Goal: Task Accomplishment & Management: Manage account settings

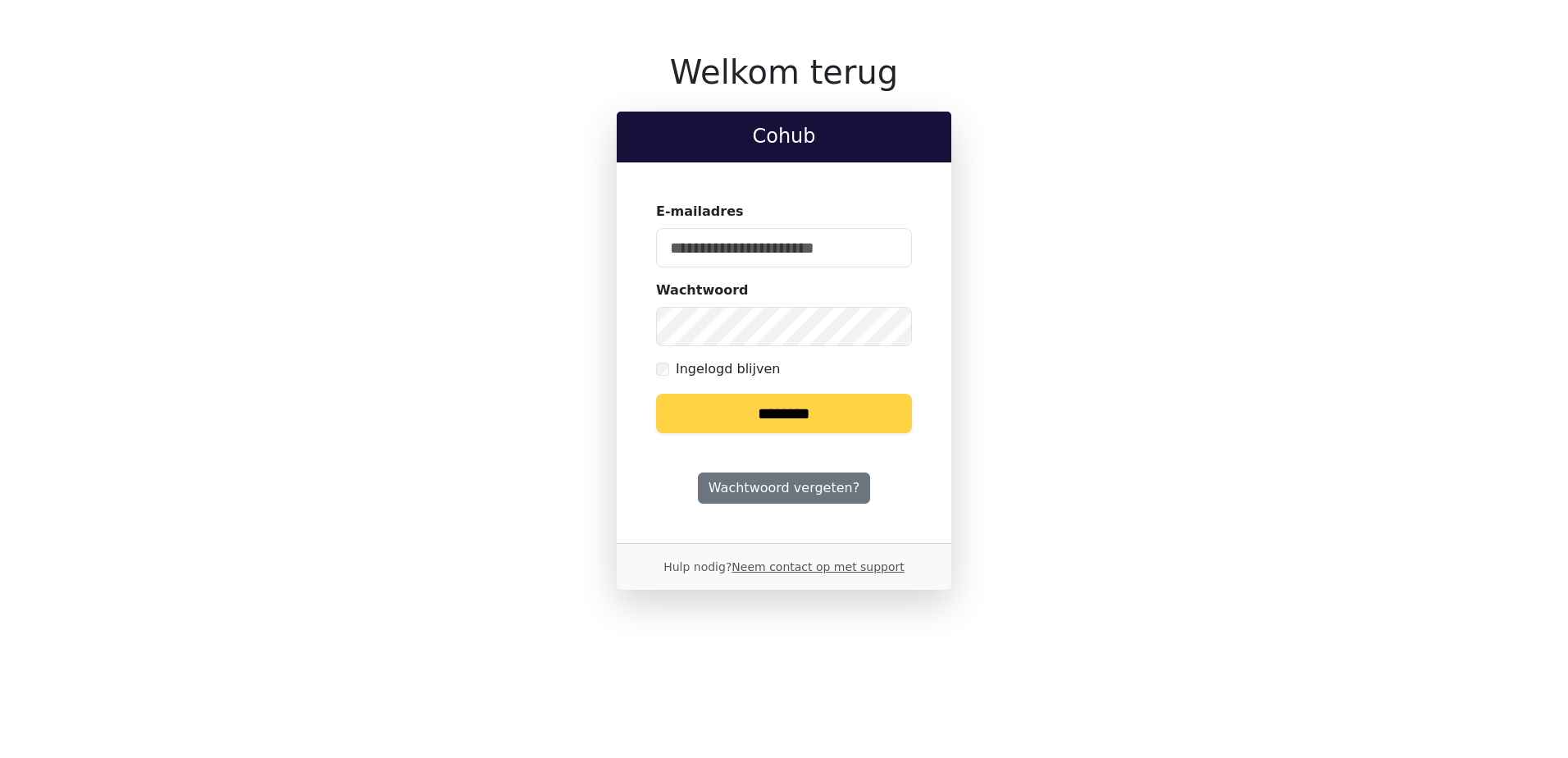
type input "**********"
click at [763, 419] on input "********" at bounding box center [783, 414] width 256 height 39
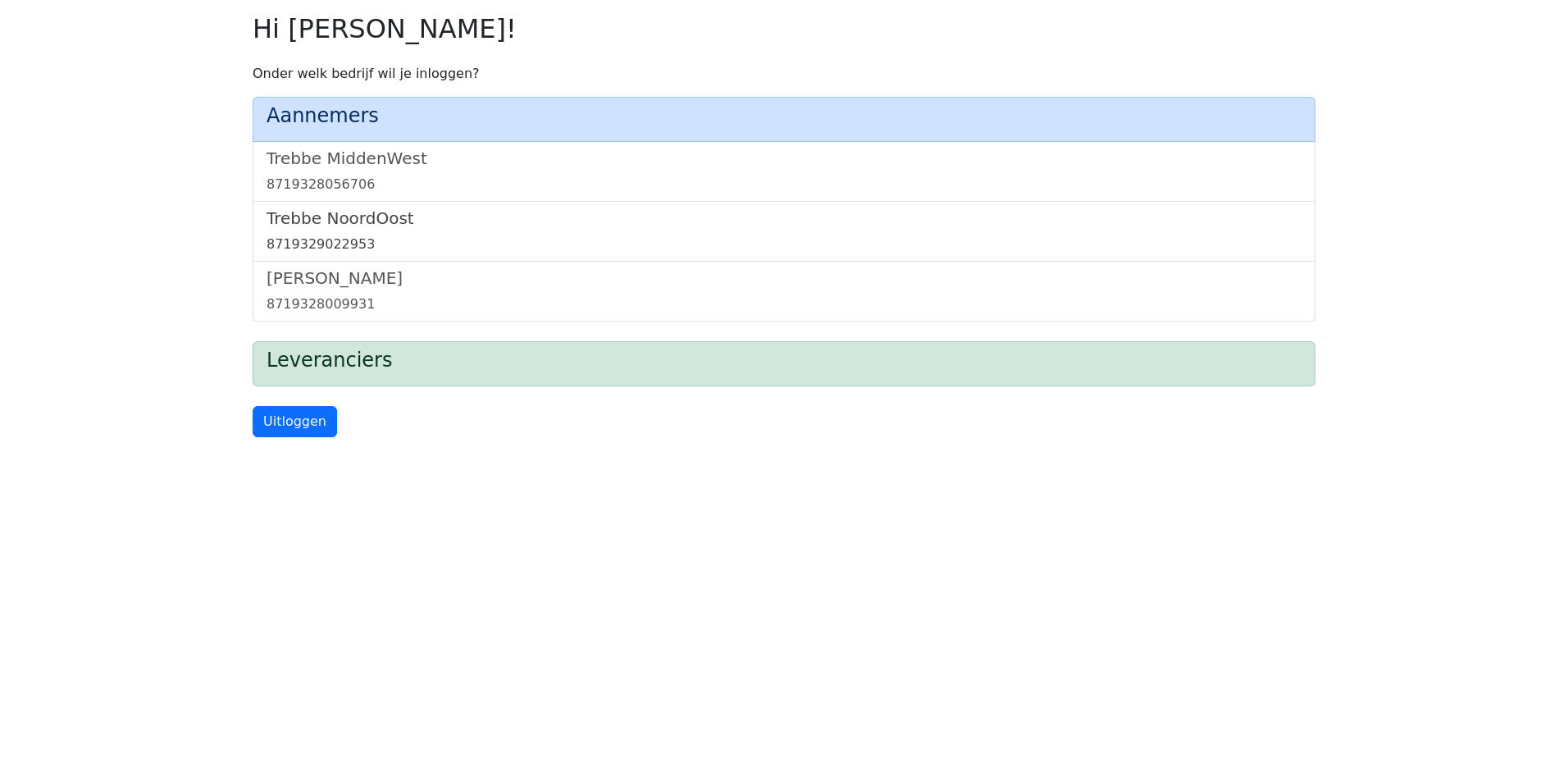
click at [344, 222] on h5 "Trebbe NoordOost" at bounding box center [784, 218] width 1035 height 20
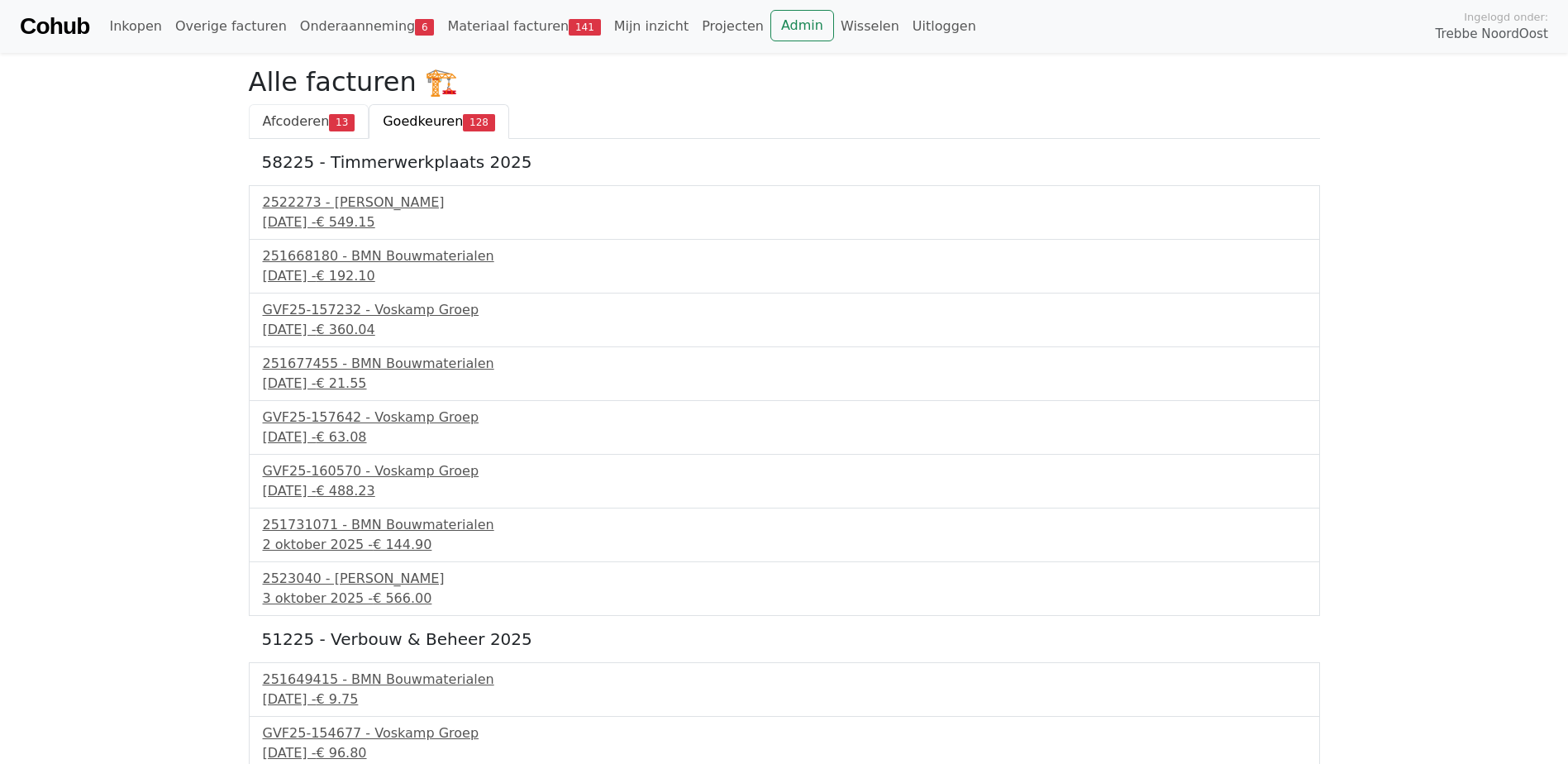
click at [334, 120] on span "13" at bounding box center [342, 122] width 25 height 16
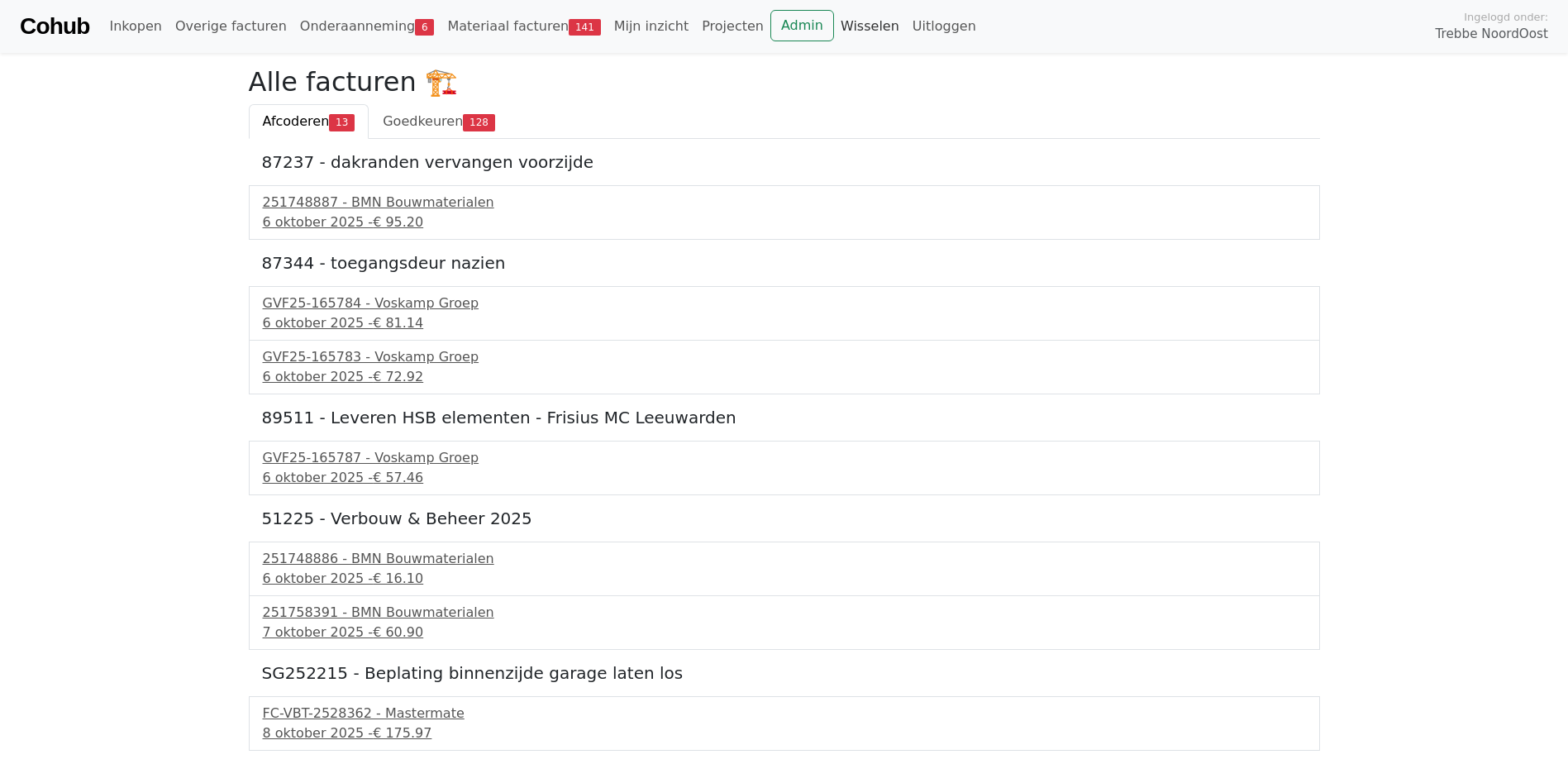
click at [834, 32] on link "Wisselen" at bounding box center [870, 26] width 72 height 33
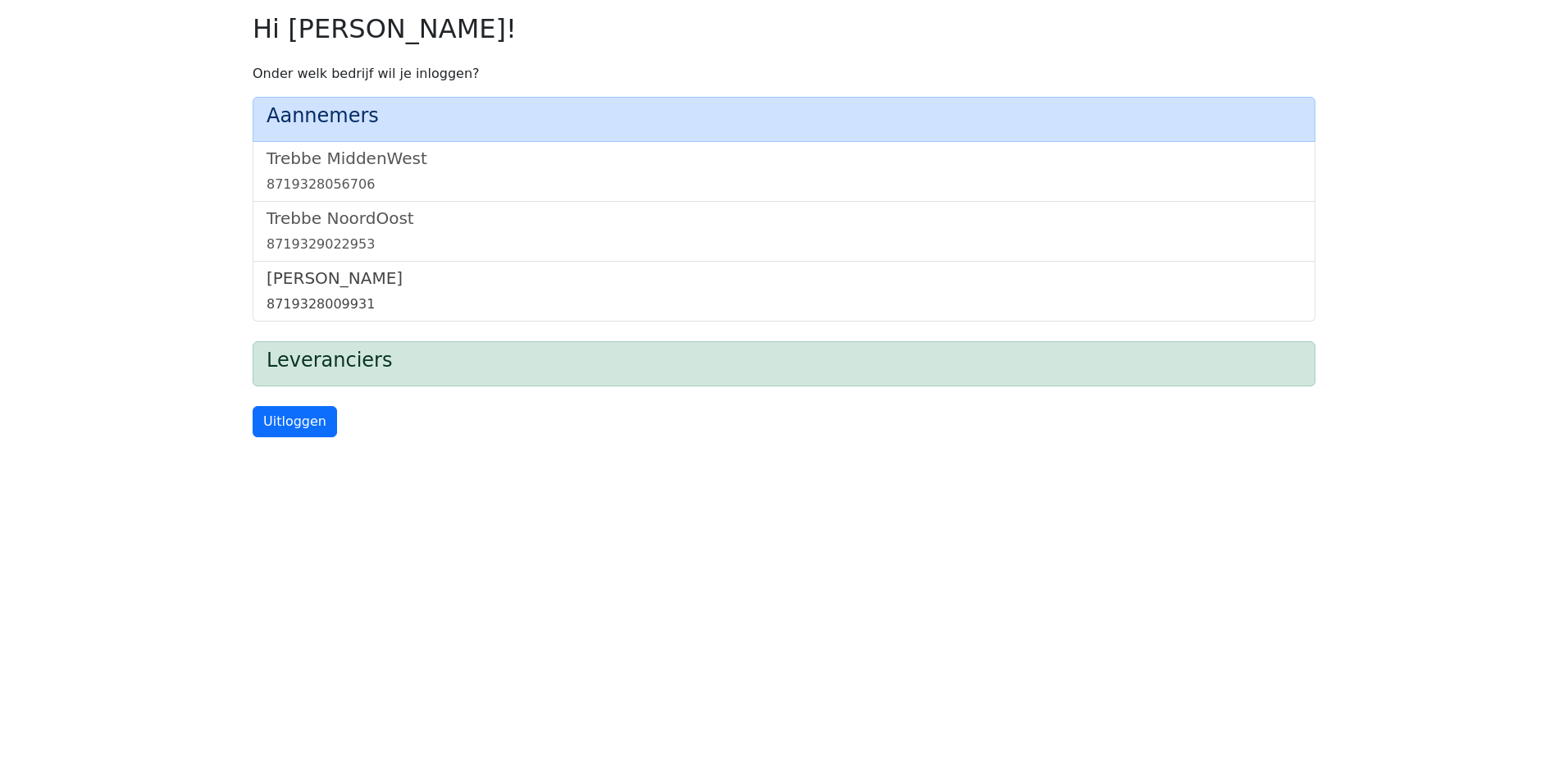
click at [324, 308] on div "8719328009931" at bounding box center [784, 304] width 1035 height 20
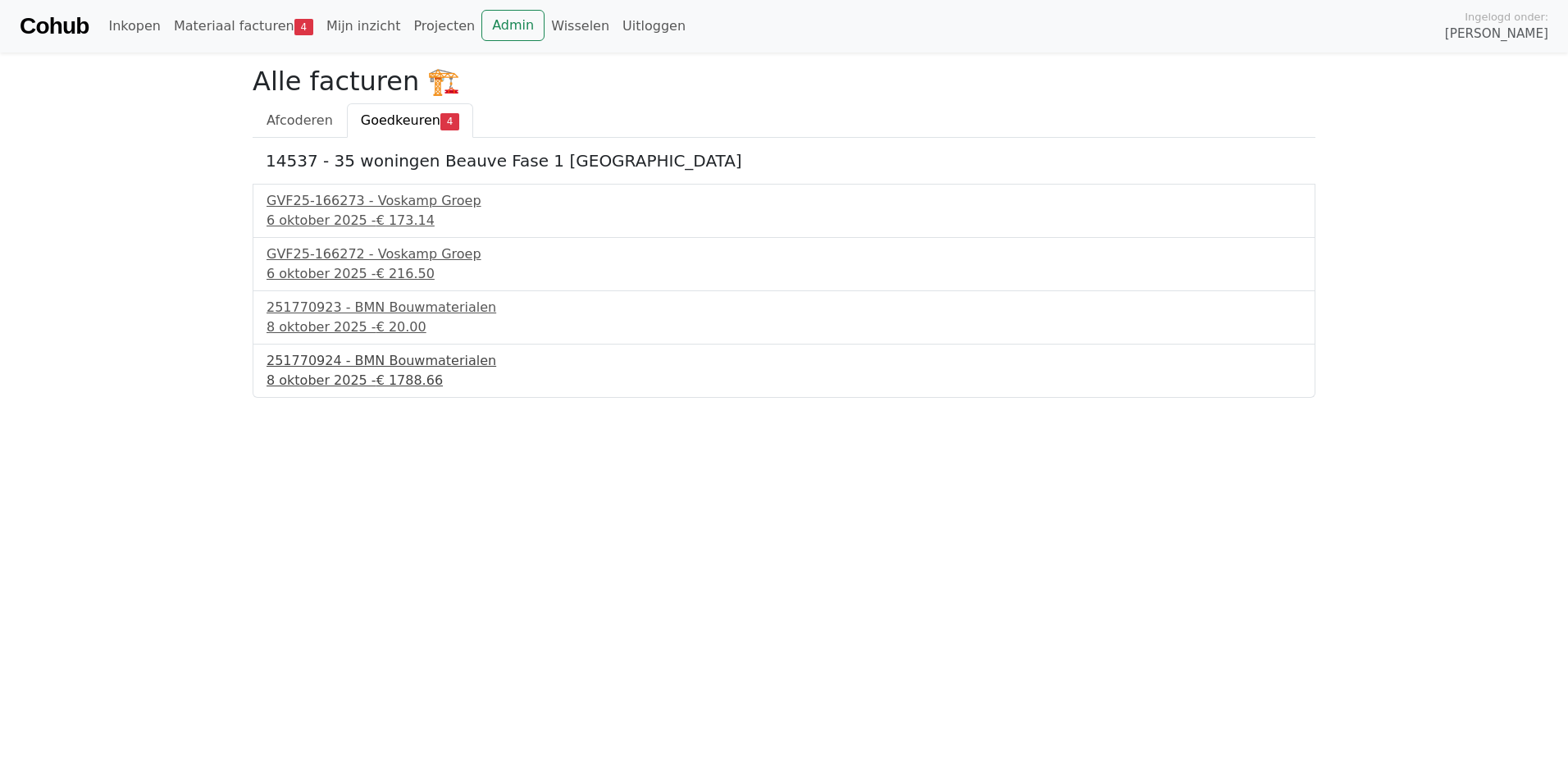
click at [406, 386] on span "€ 1788.66" at bounding box center [410, 379] width 66 height 15
click at [492, 35] on link "Admin" at bounding box center [513, 25] width 63 height 31
click at [553, 33] on link "Wisselen" at bounding box center [580, 26] width 72 height 33
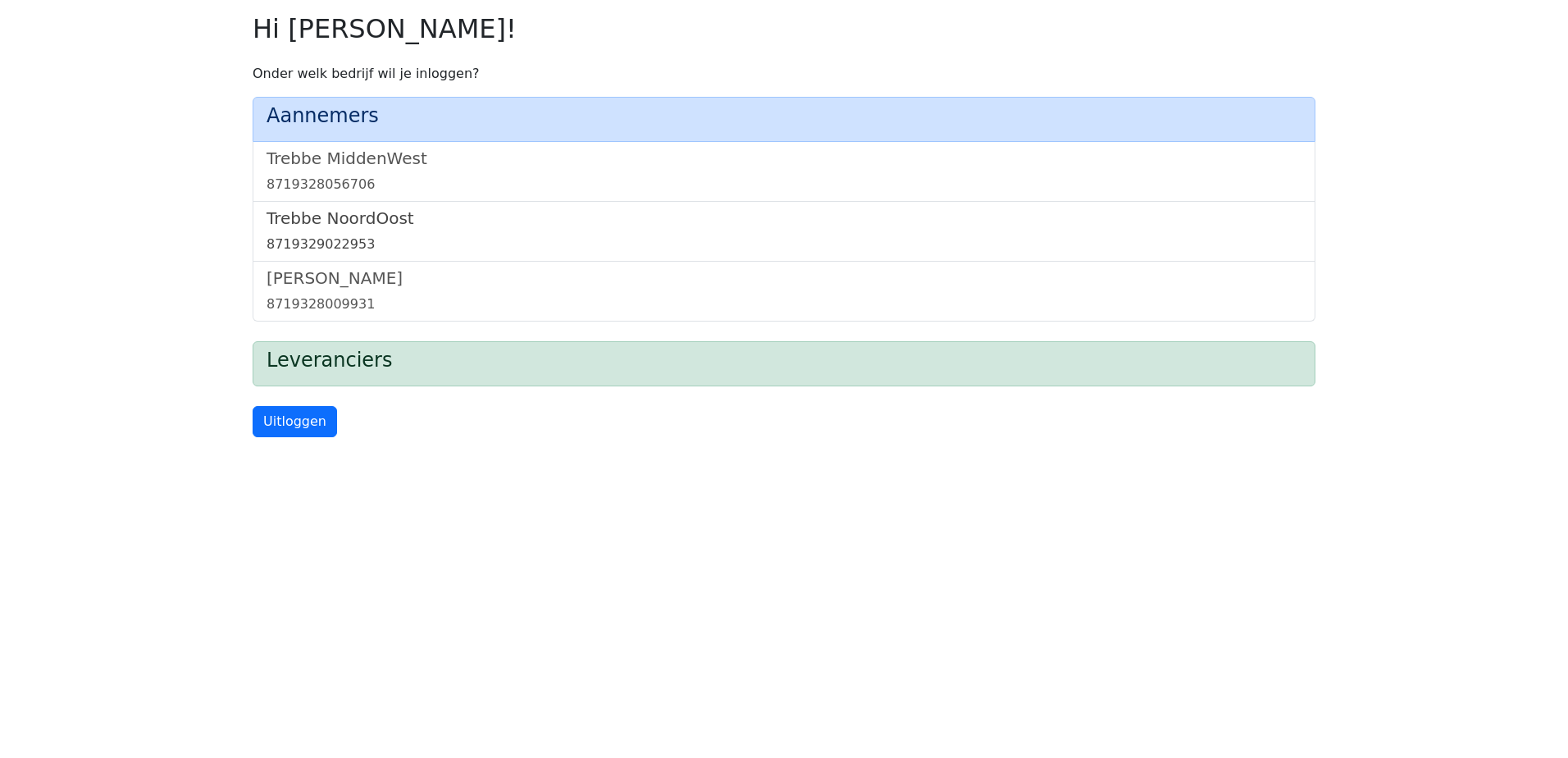
click at [344, 217] on h5 "Trebbe NoordOost" at bounding box center [784, 218] width 1035 height 20
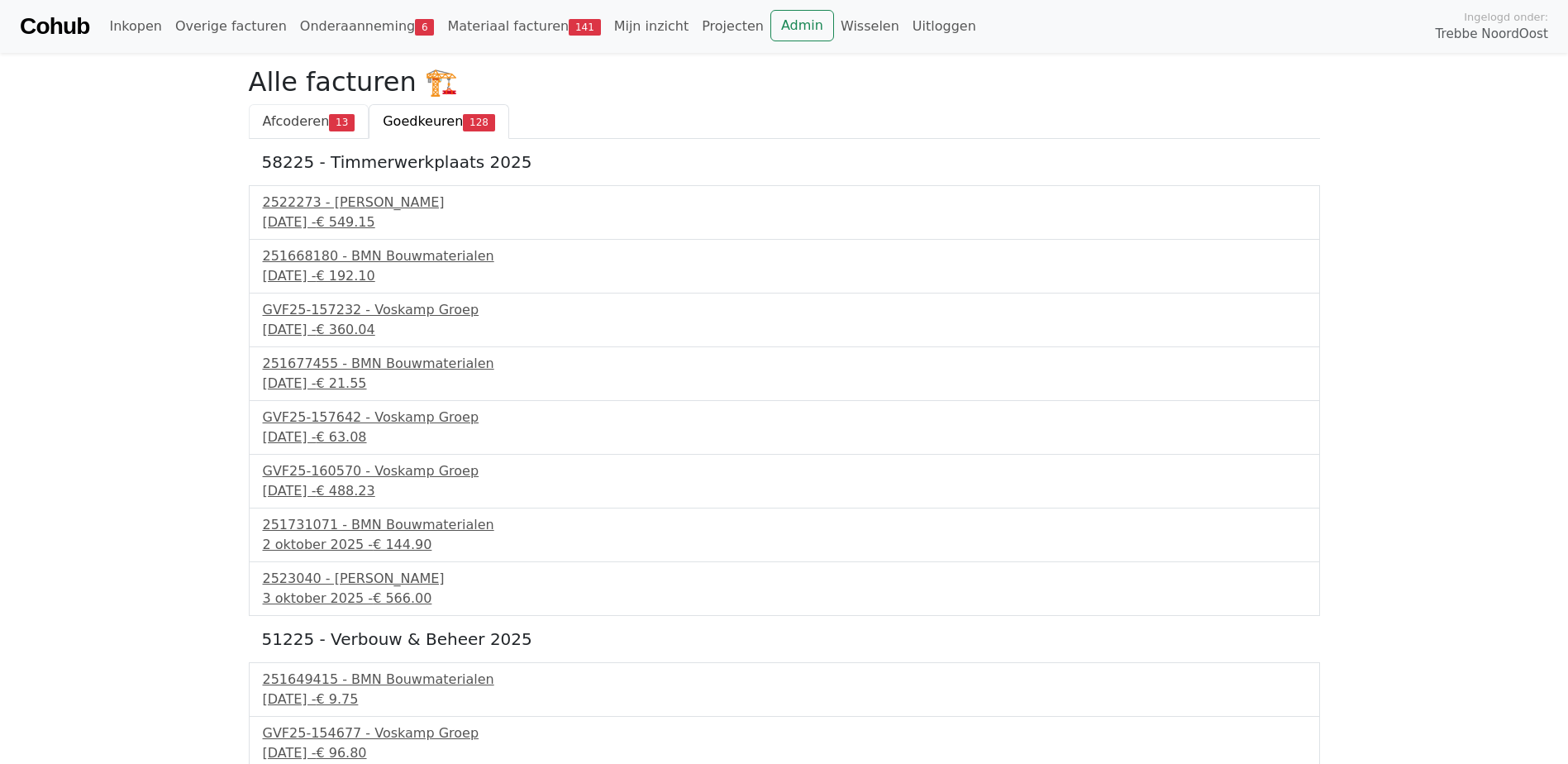
click at [315, 125] on span "Afcoderen" at bounding box center [297, 120] width 67 height 15
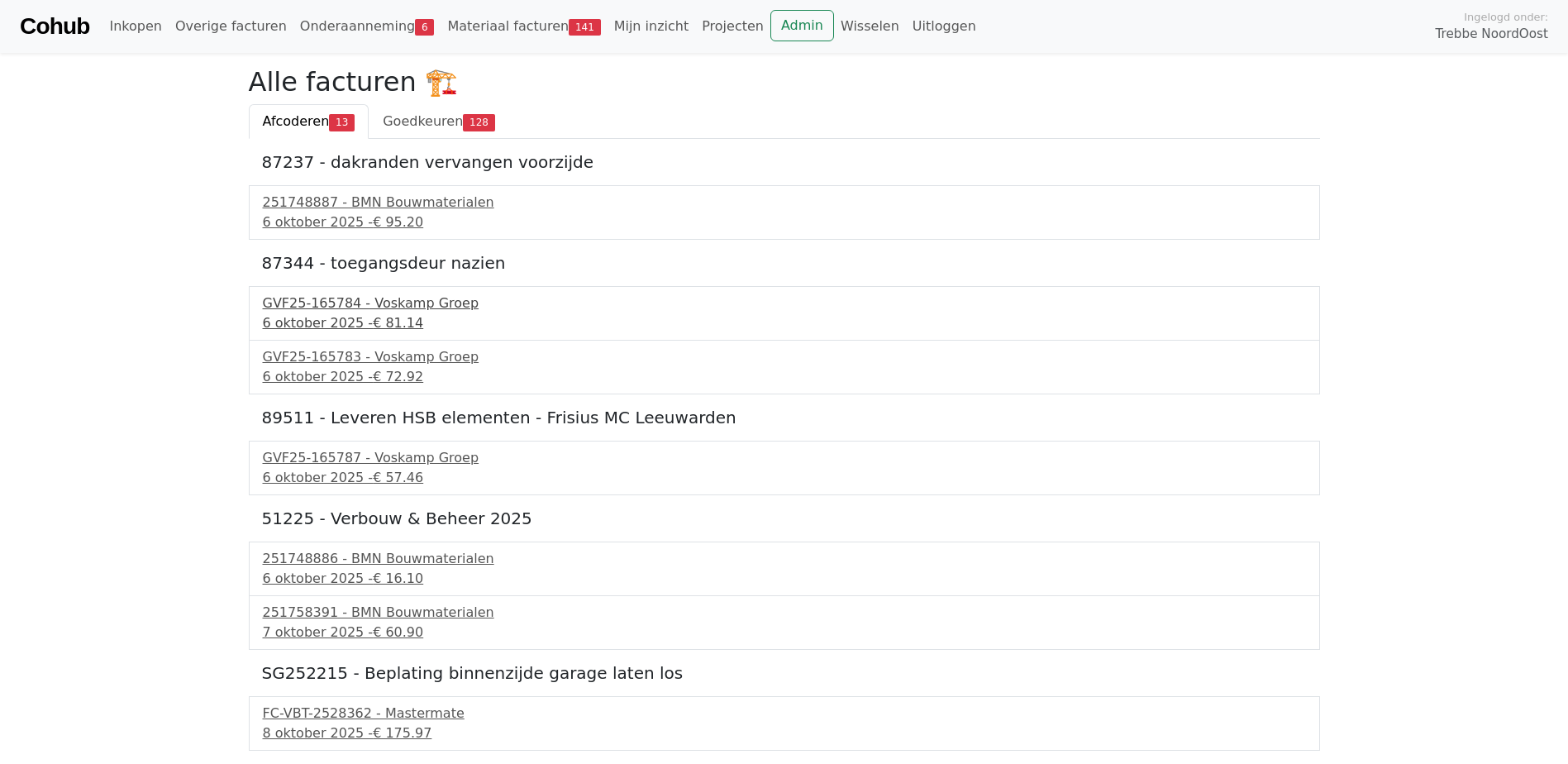
scroll to position [331, 0]
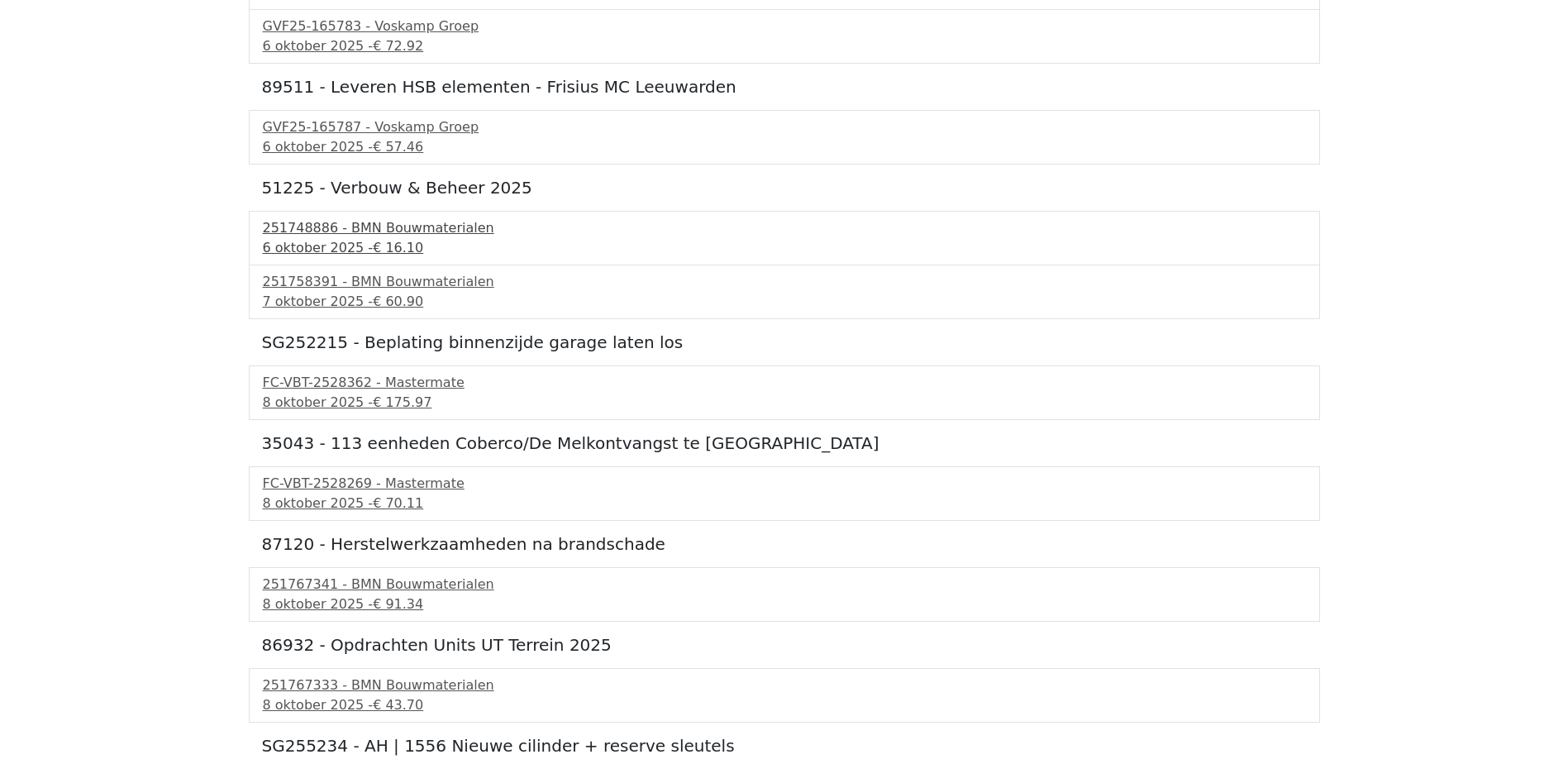
click at [413, 244] on div "6 oktober 2025 - € 16.10" at bounding box center [785, 248] width 1044 height 20
click at [351, 275] on div "251758391 - BMN Bouwmaterialen" at bounding box center [785, 282] width 1044 height 20
click at [375, 387] on div "FC-VBT-2528362 - Mastermate" at bounding box center [785, 382] width 1044 height 20
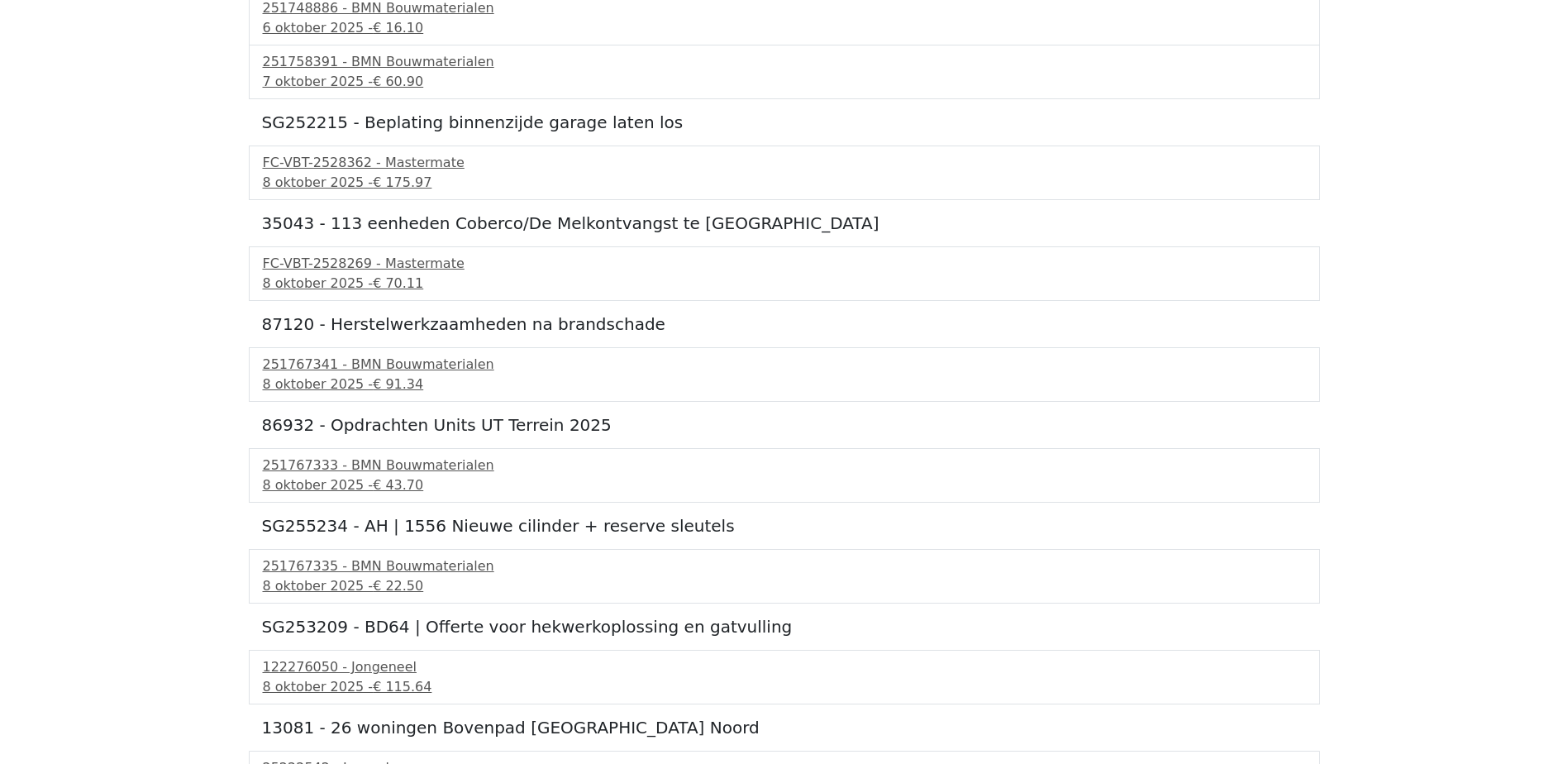
scroll to position [592, 0]
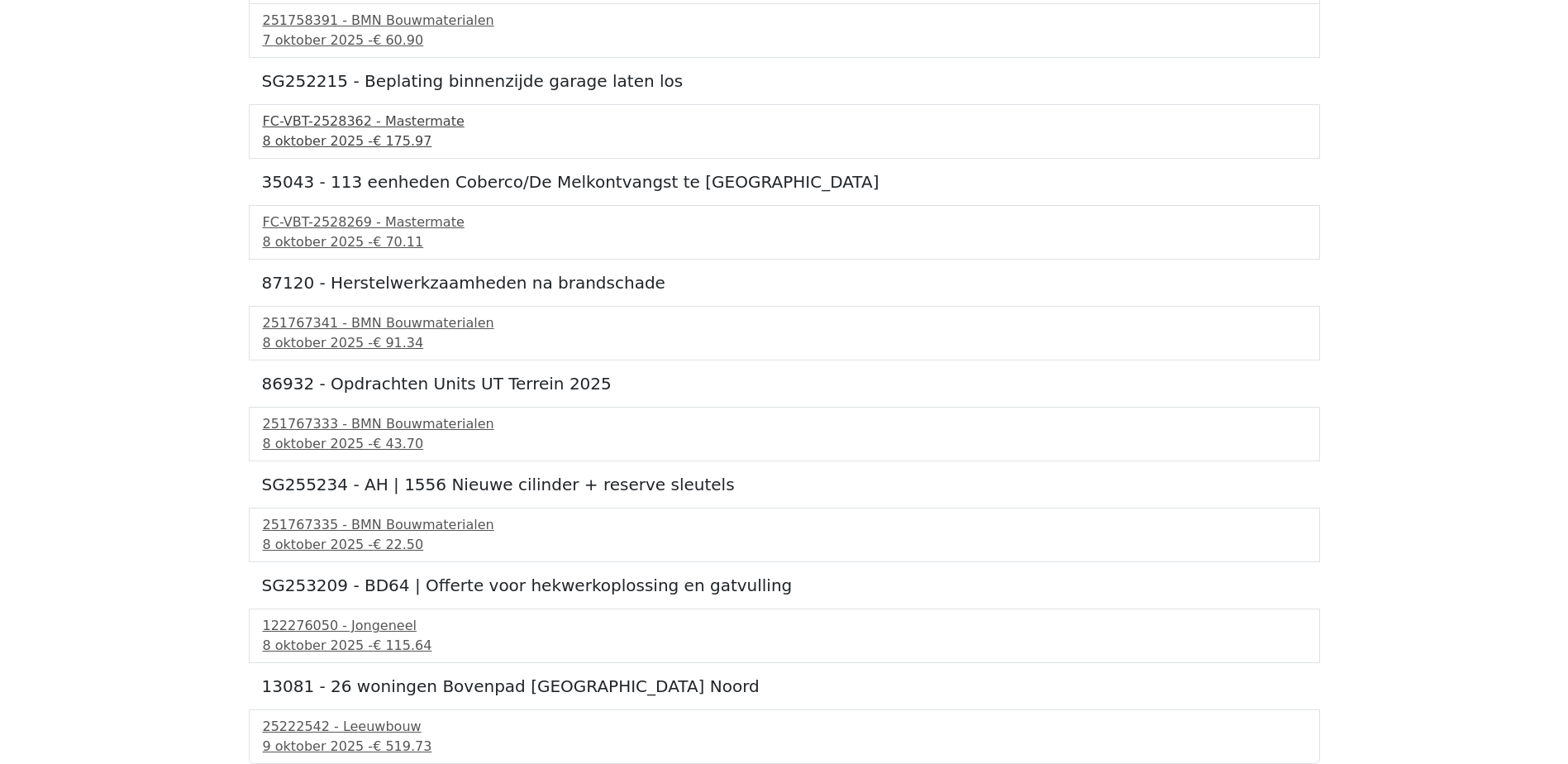
click at [400, 127] on div "FC-VBT-2528362 - Mastermate" at bounding box center [785, 121] width 1044 height 20
click at [378, 130] on div "FC-VBT-2528362 - Mastermate" at bounding box center [785, 121] width 1044 height 20
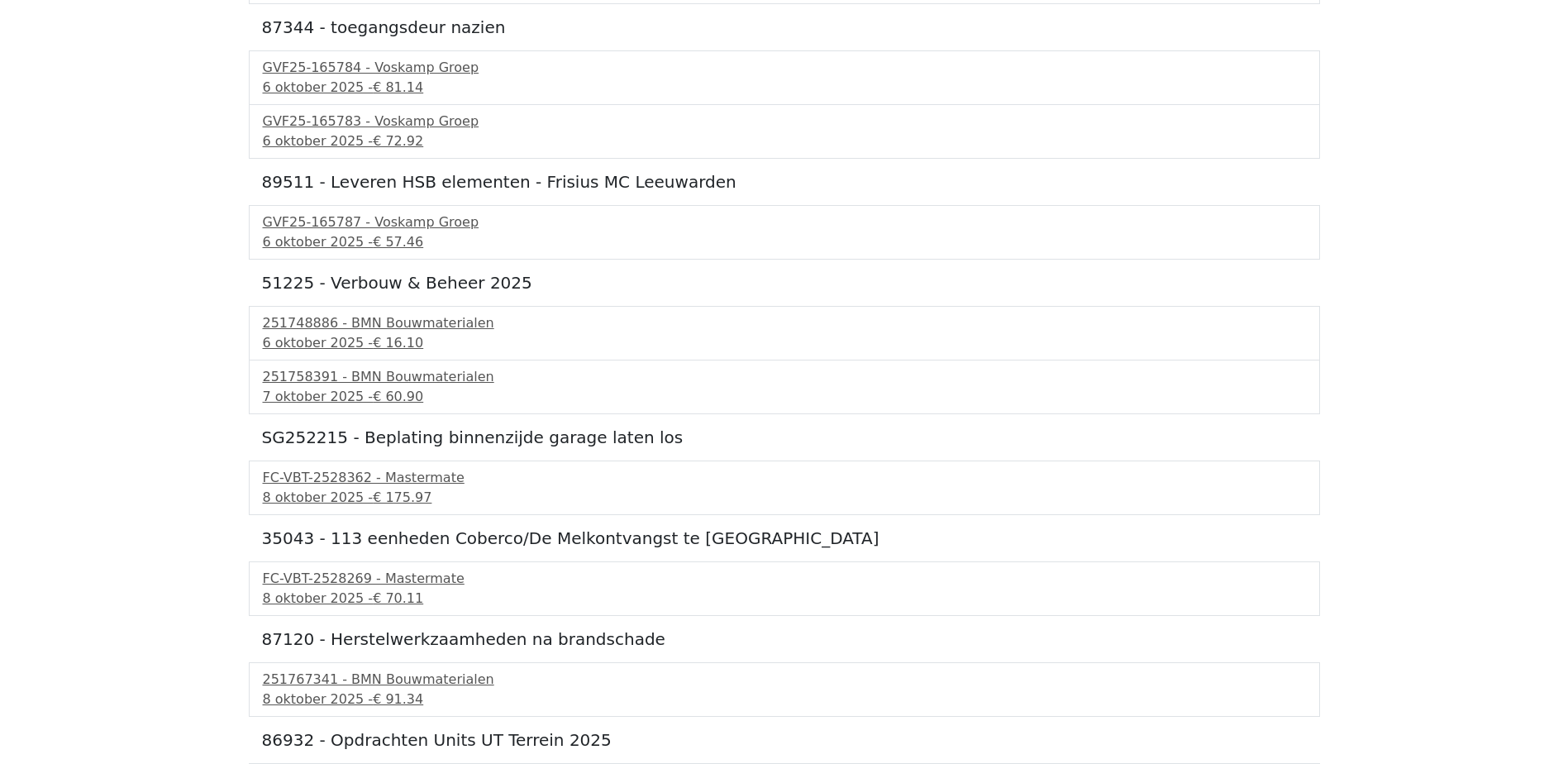
scroll to position [331, 0]
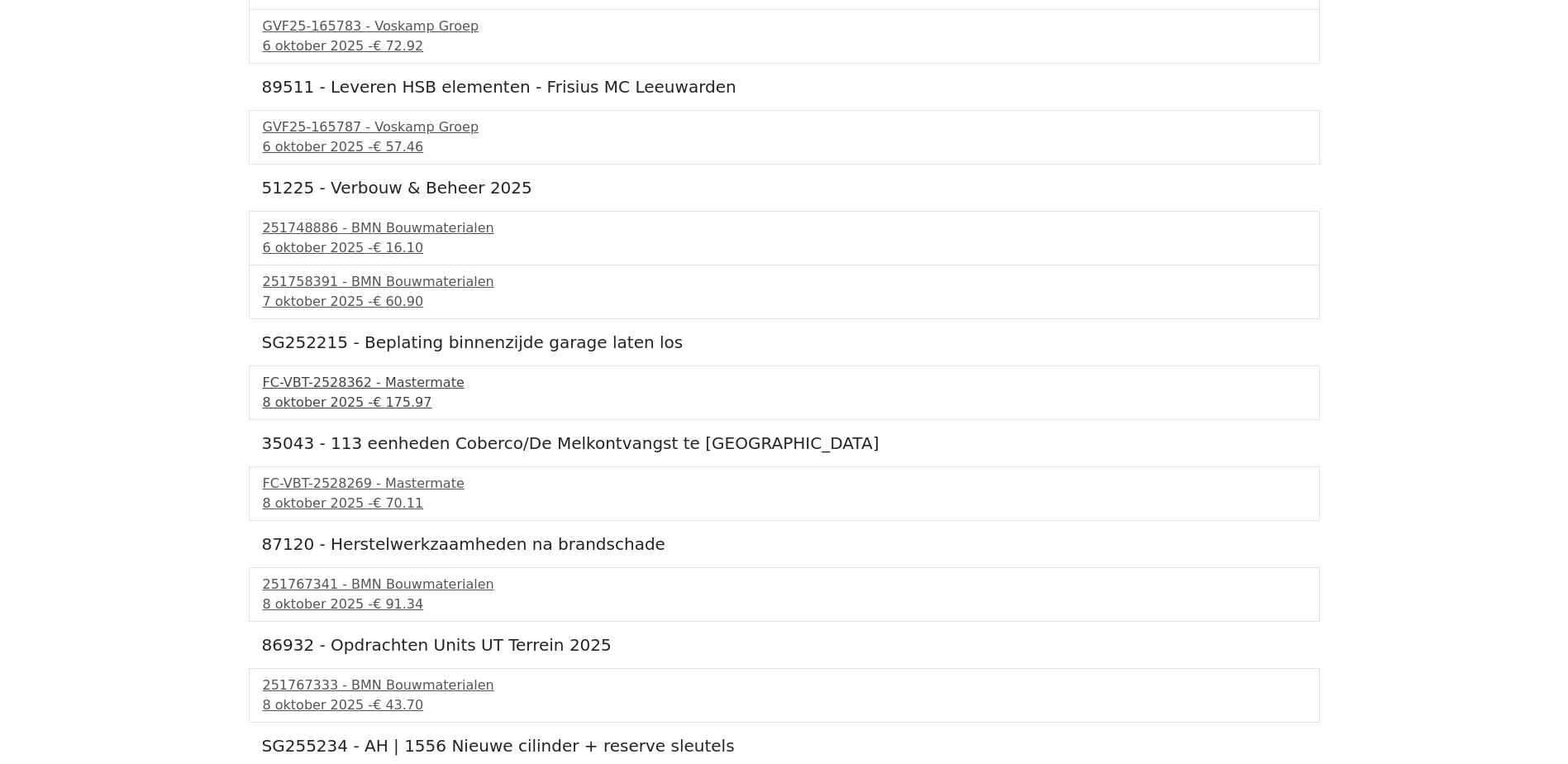
click at [359, 389] on div "FC-VBT-2528362 - Mastermate" at bounding box center [785, 382] width 1044 height 20
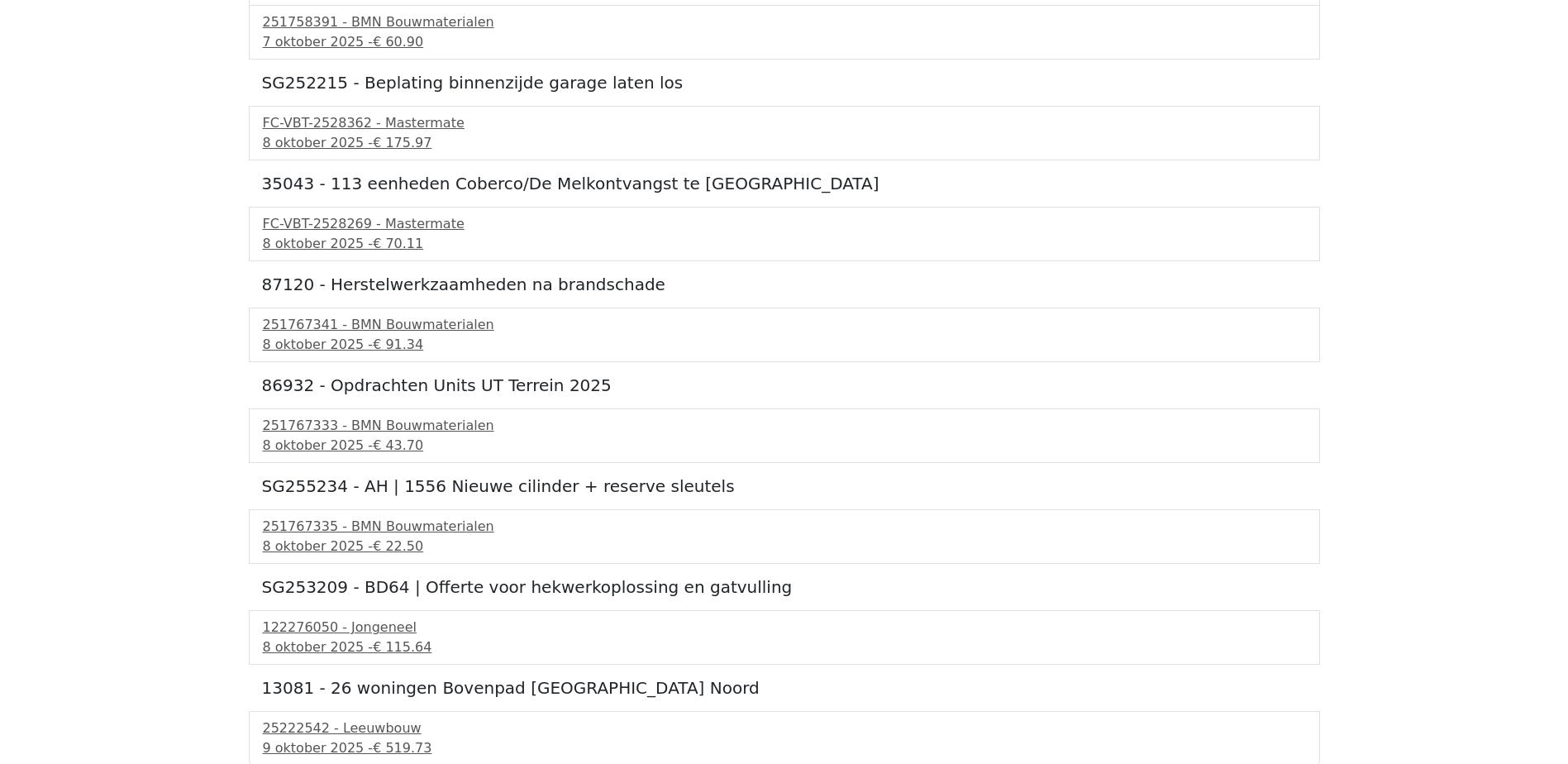
scroll to position [592, 0]
click at [373, 537] on span "€ 22.50" at bounding box center [398, 543] width 51 height 15
click at [354, 627] on div "122276050 - Jongeneel" at bounding box center [785, 626] width 1044 height 20
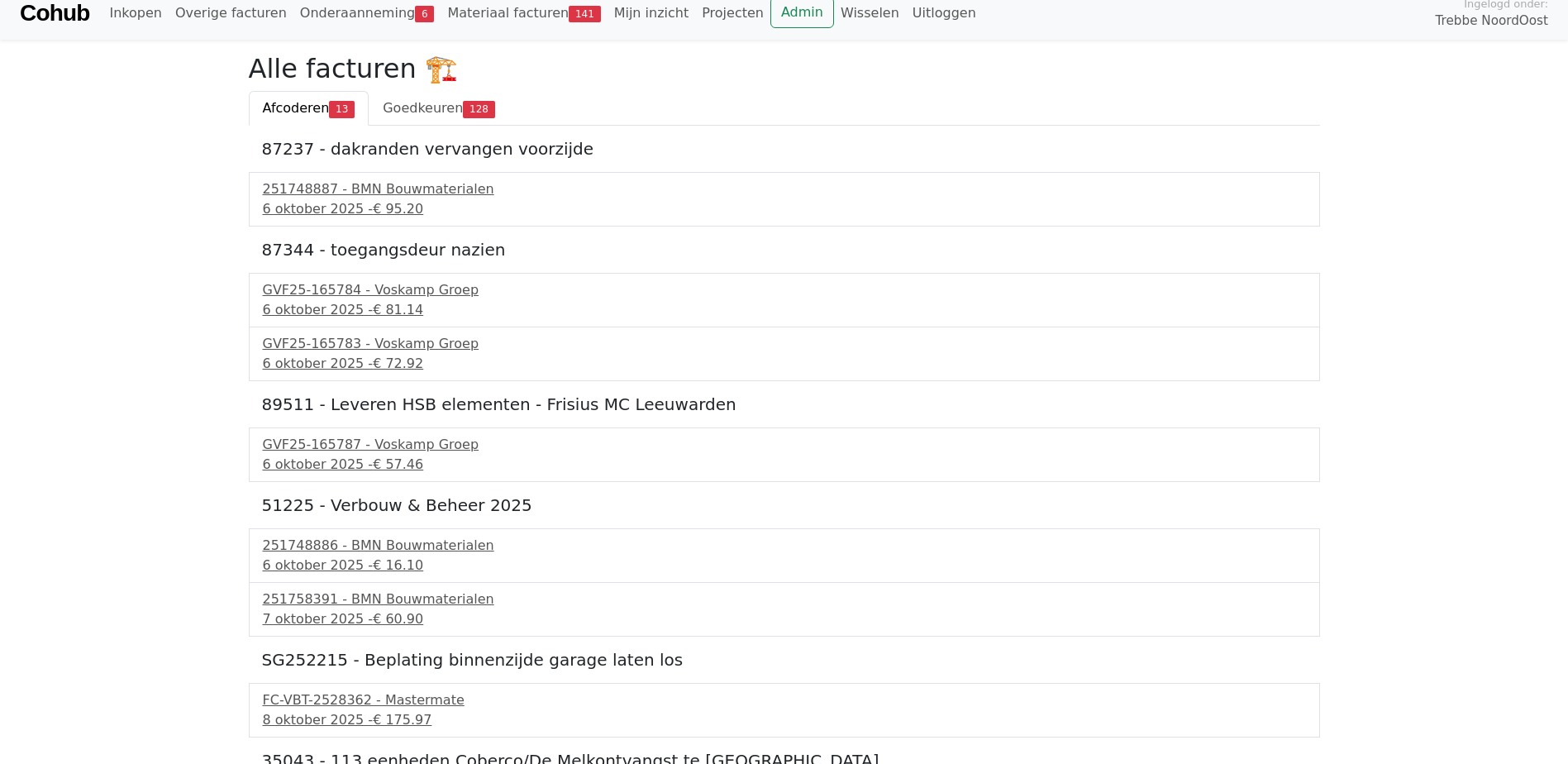
scroll to position [0, 0]
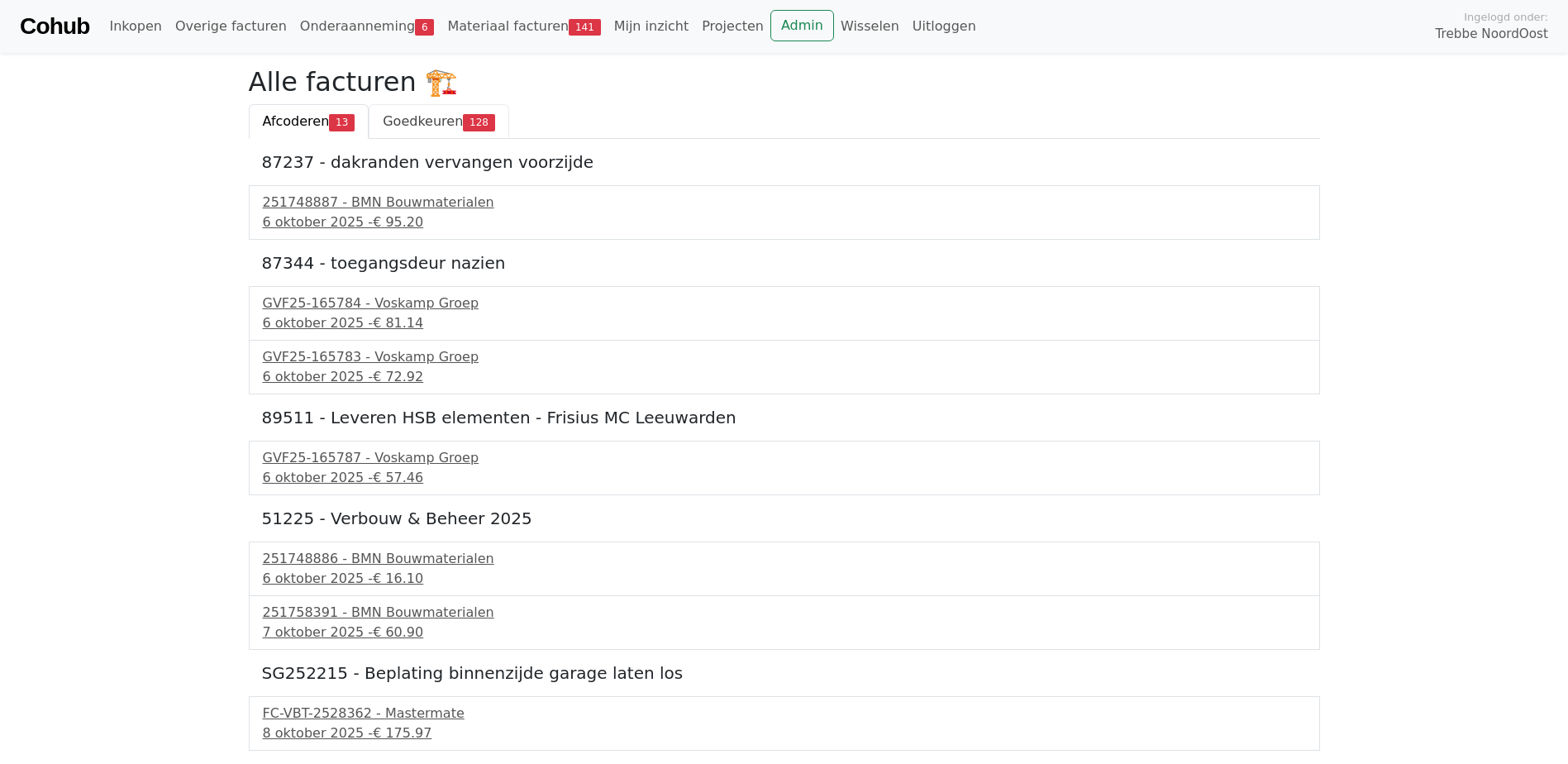
click at [424, 114] on span "Goedkeuren" at bounding box center [422, 120] width 80 height 15
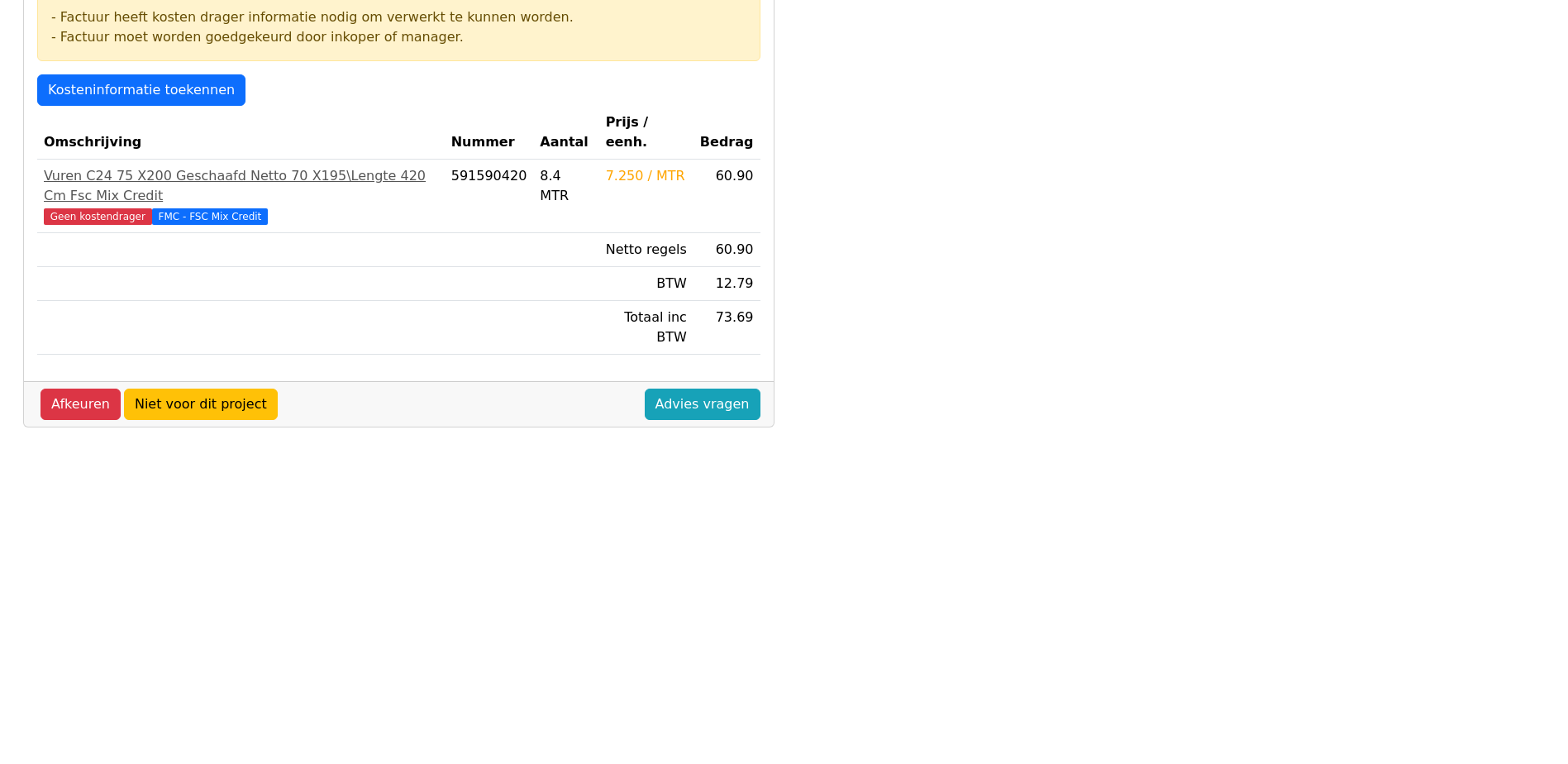
scroll to position [331, 0]
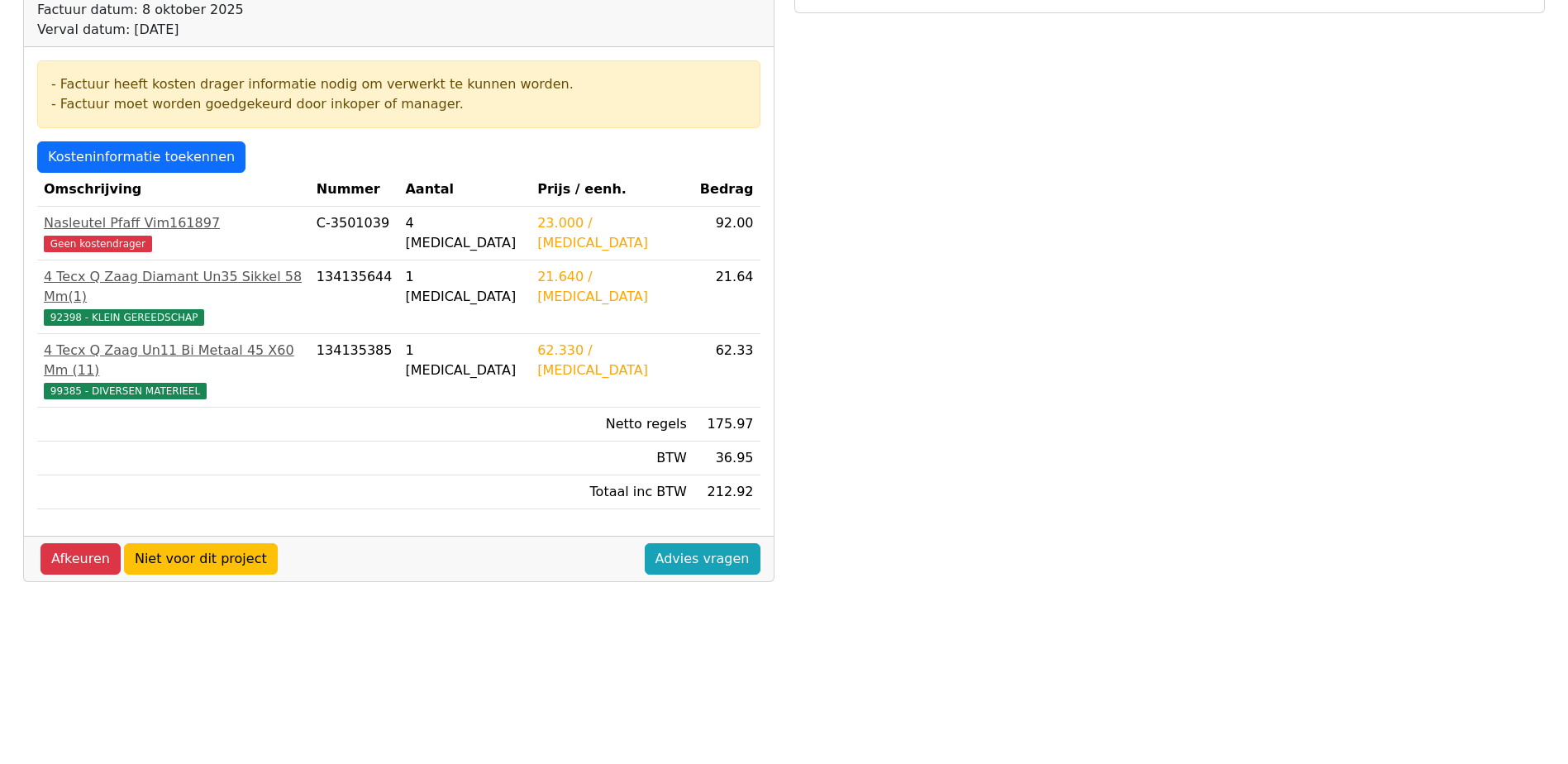
scroll to position [248, 0]
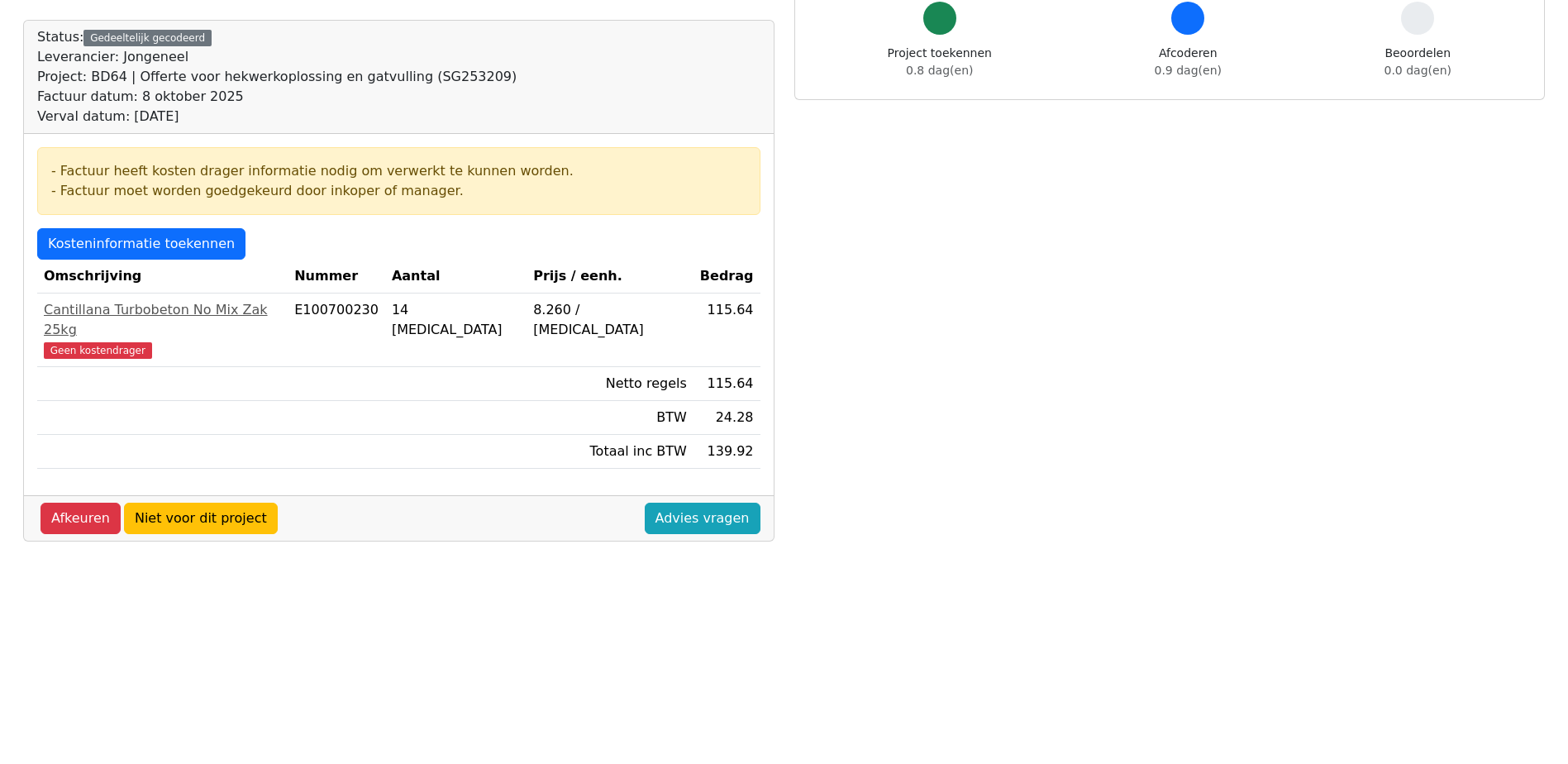
scroll to position [165, 0]
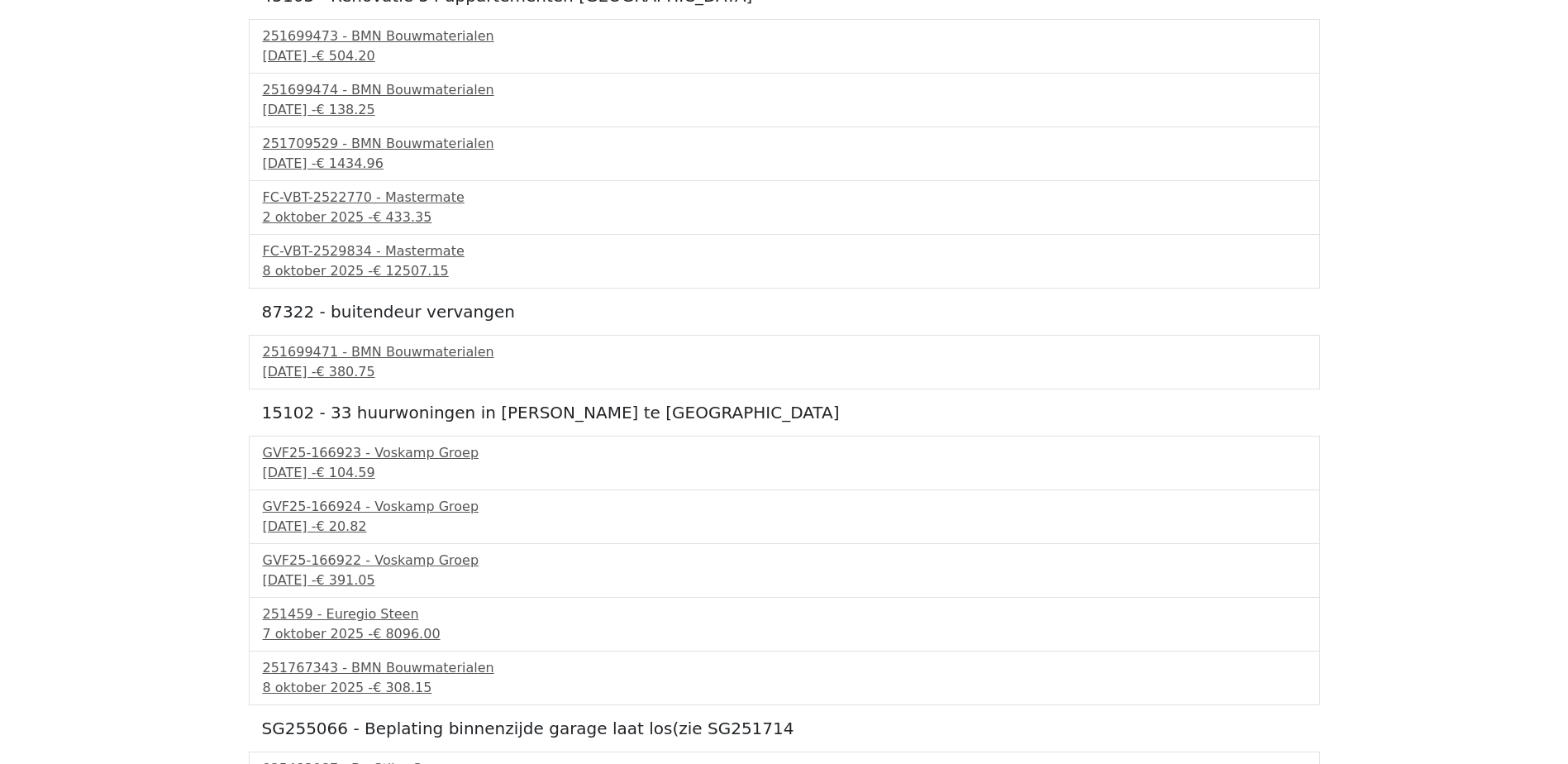
scroll to position [2315, 0]
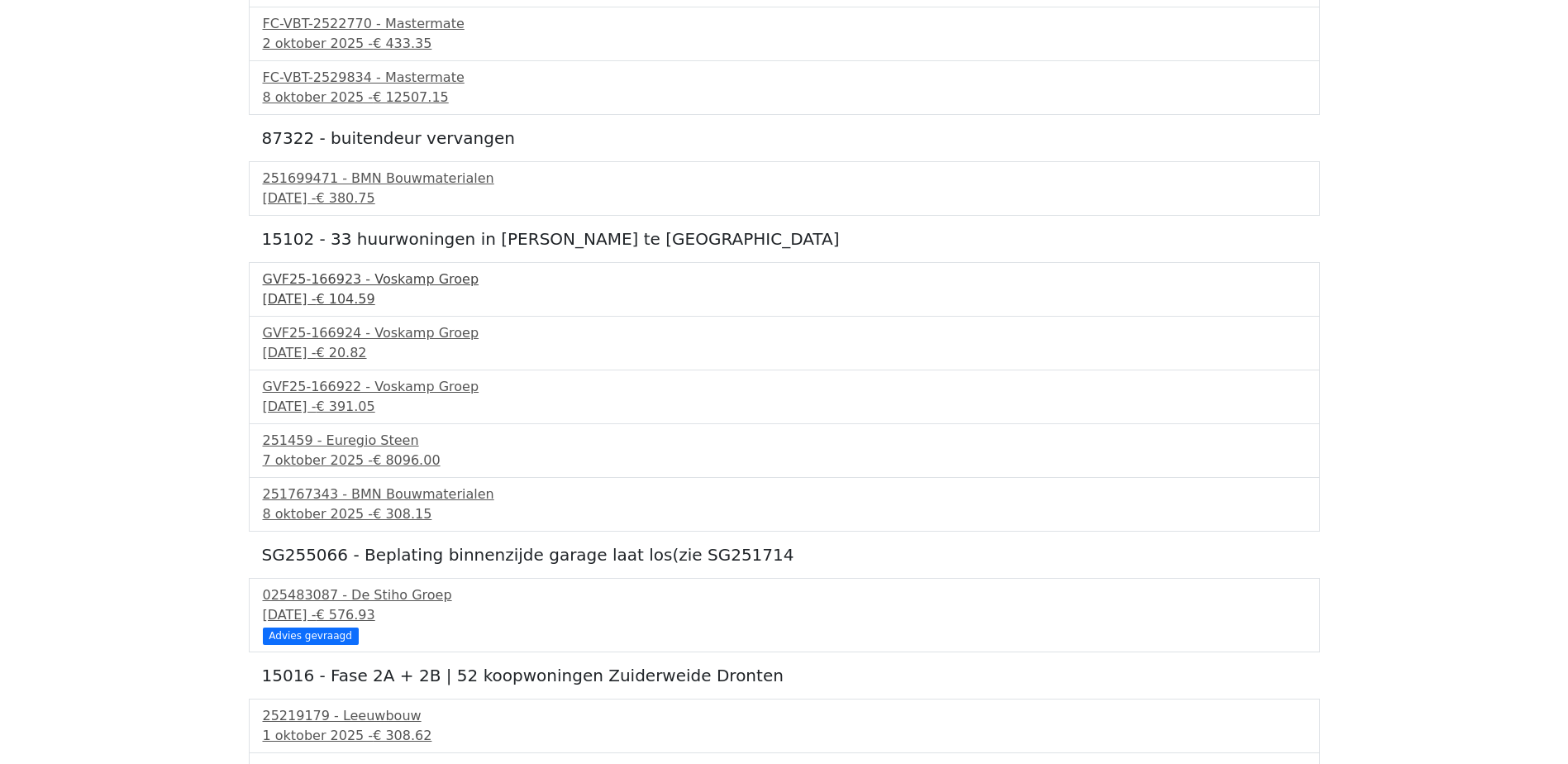
click at [374, 304] on span "€ 104.59" at bounding box center [345, 298] width 59 height 15
click at [366, 350] on span "€ 20.82" at bounding box center [341, 352] width 51 height 15
click at [430, 392] on div "GVF25-166922 - Voskamp Groep" at bounding box center [785, 387] width 1044 height 20
click at [324, 502] on div "251767343 - BMN Bouwmaterialen" at bounding box center [785, 495] width 1044 height 20
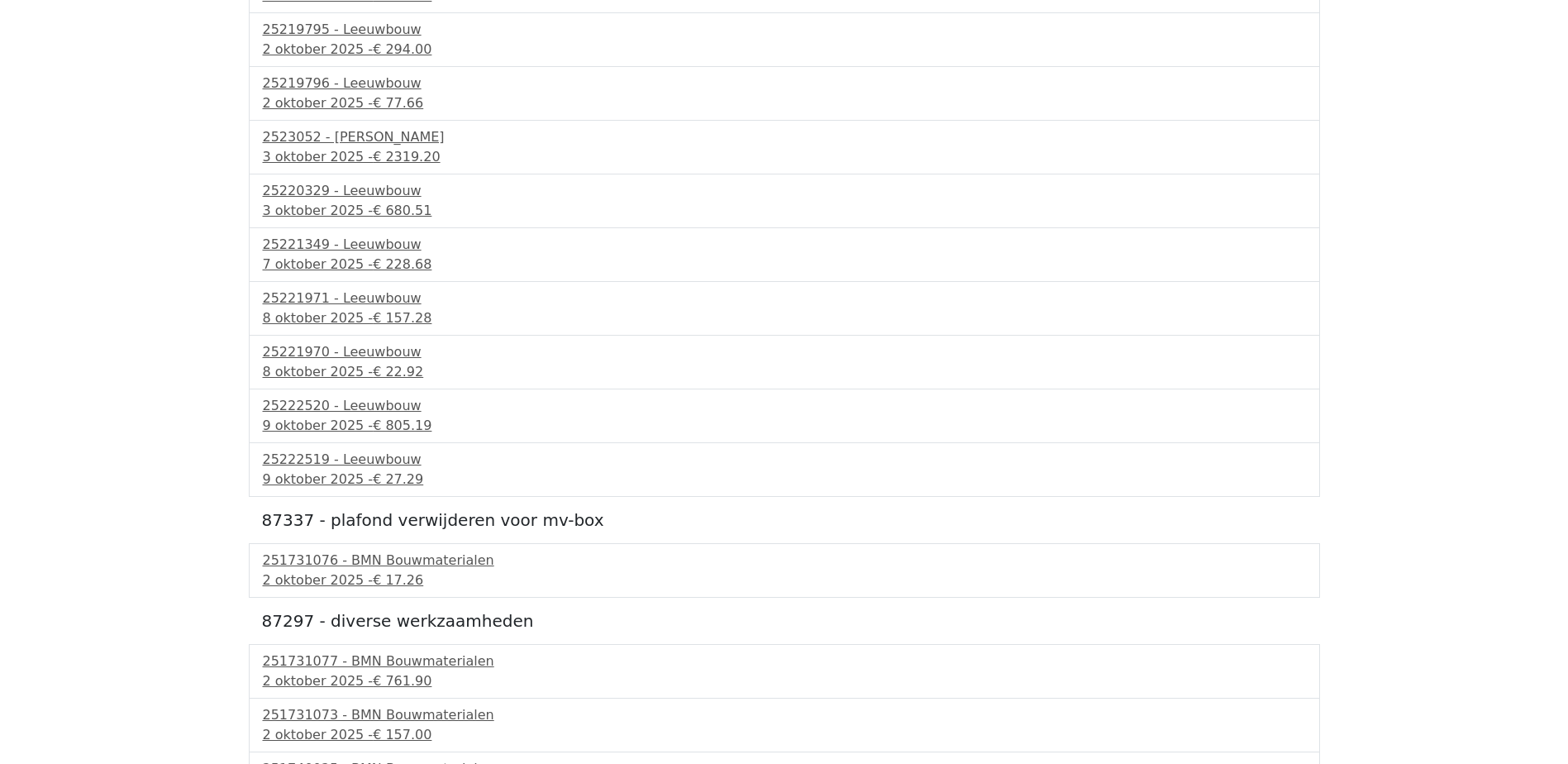
scroll to position [3059, 0]
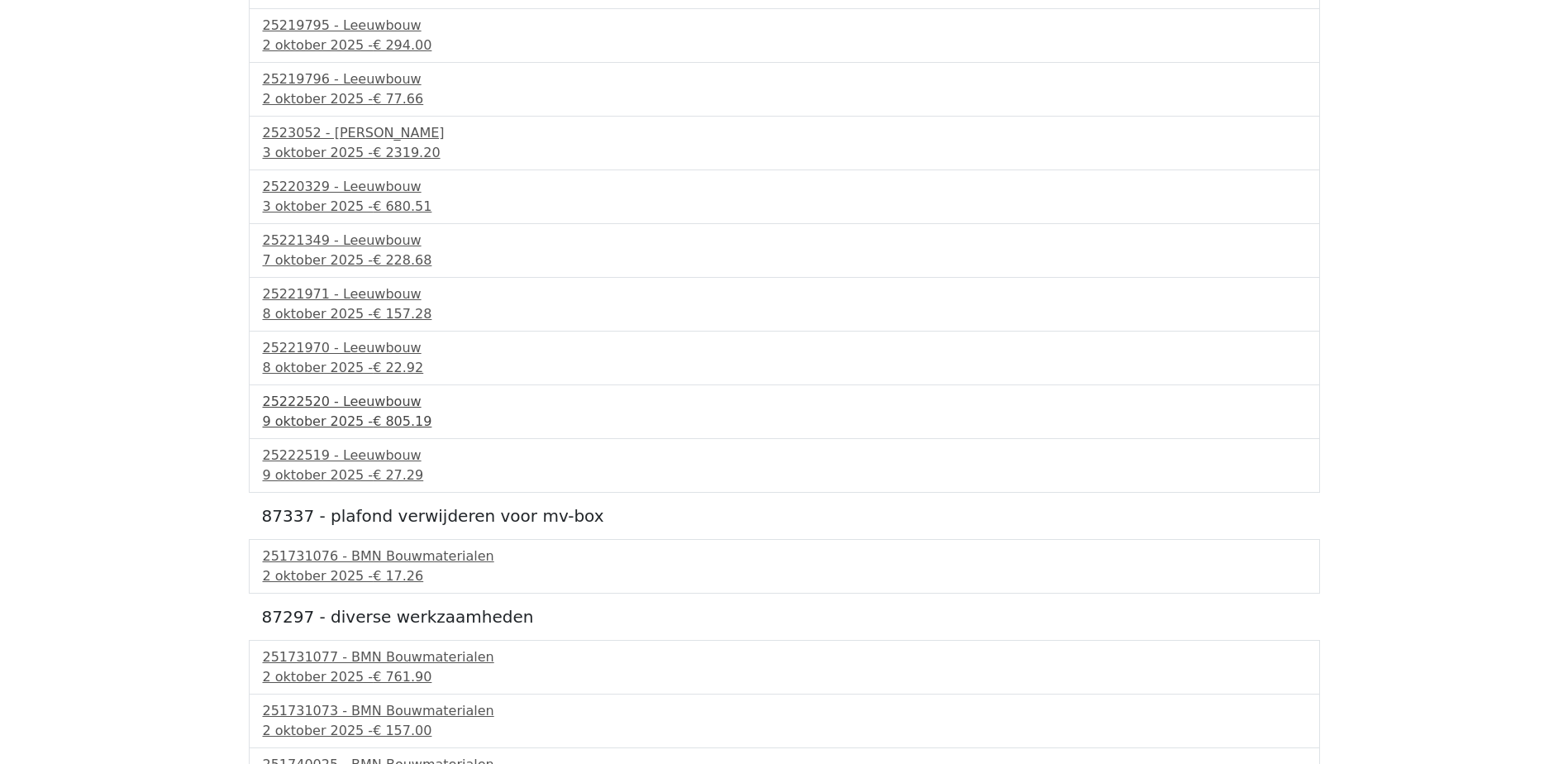
click at [359, 424] on div "9 oktober 2025 - € 805.19" at bounding box center [785, 421] width 1044 height 20
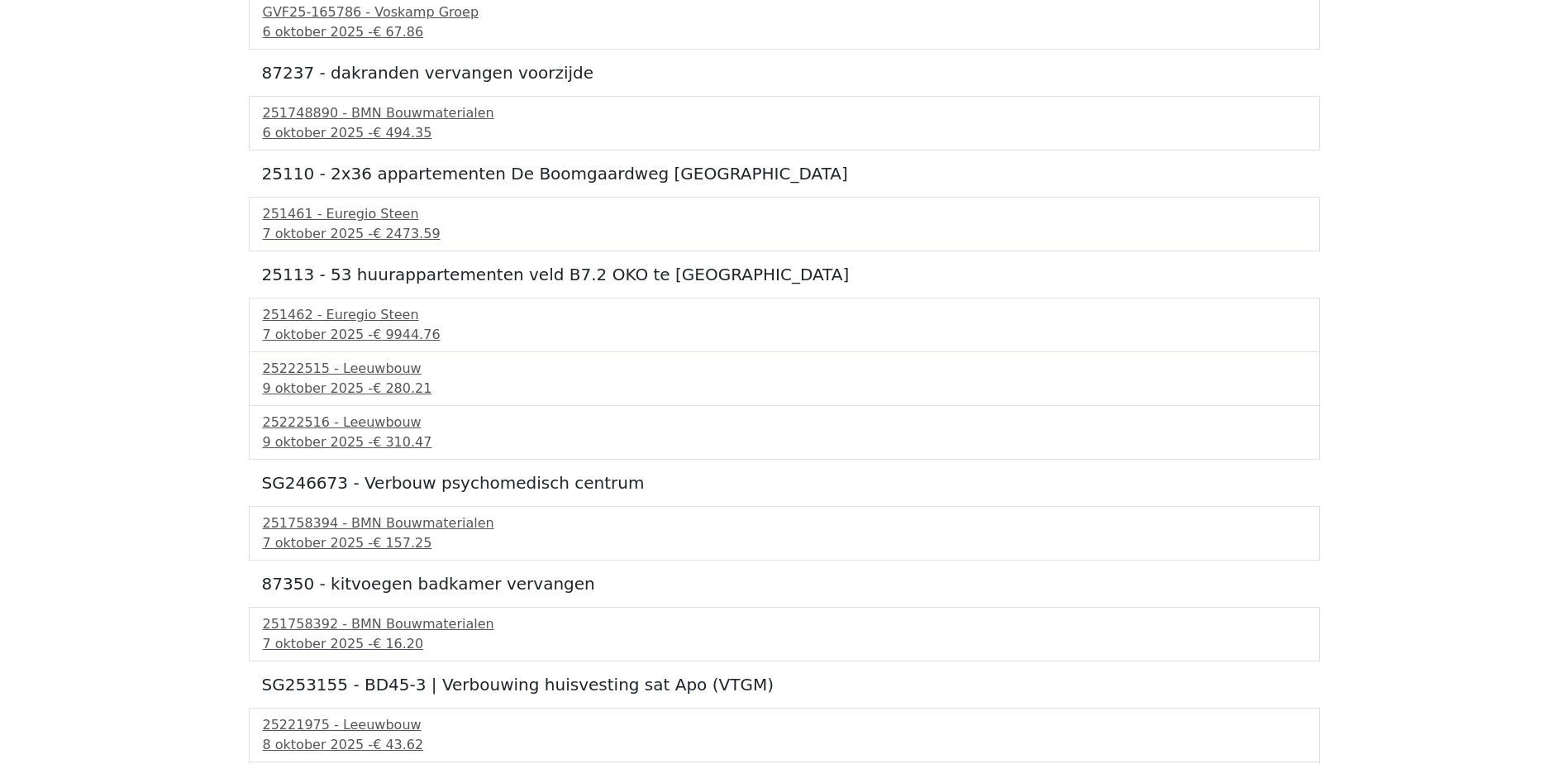
scroll to position [6364, 0]
click at [346, 216] on div "251461 - Euregio Steen" at bounding box center [785, 213] width 1044 height 20
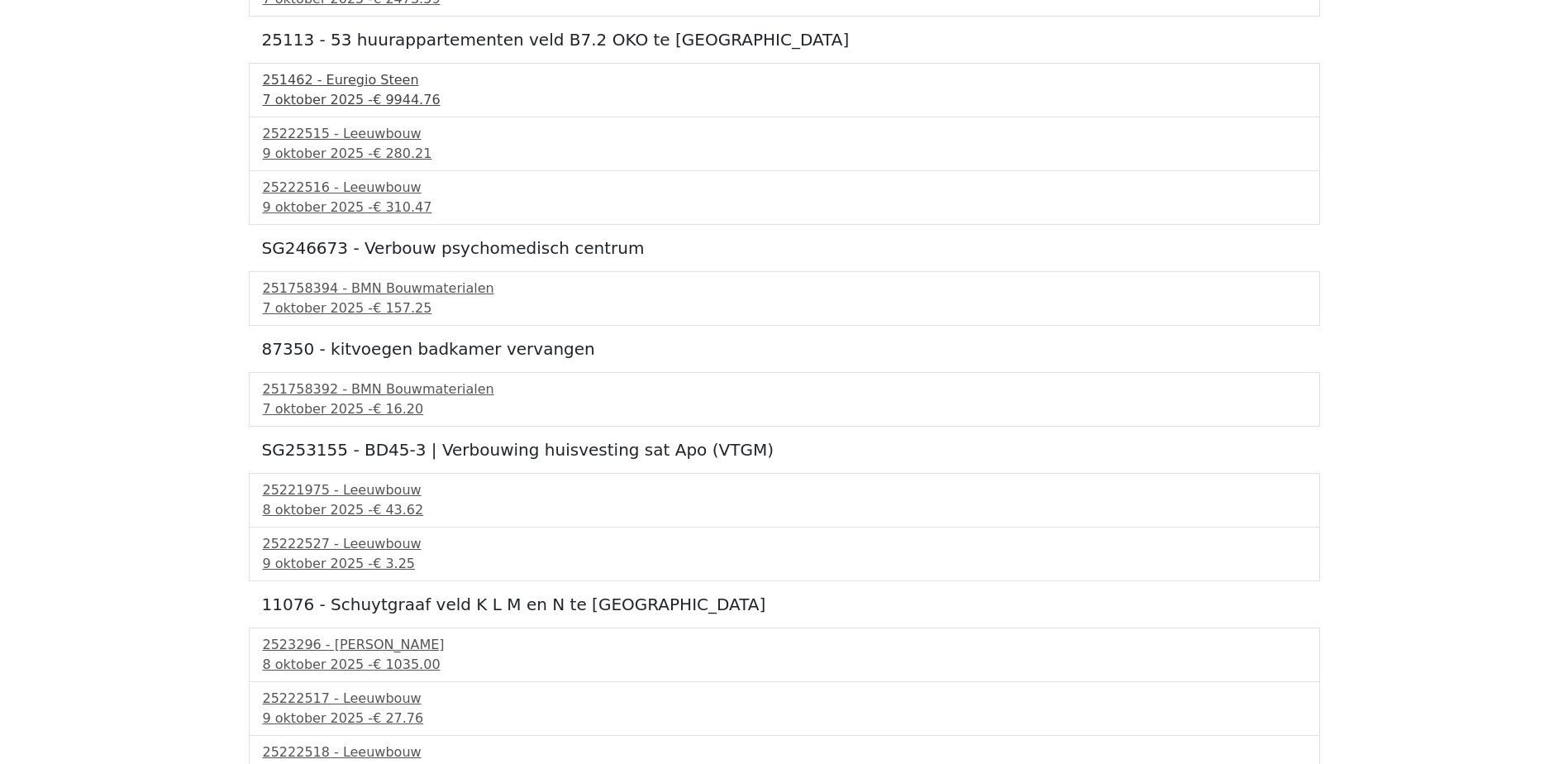
scroll to position [6695, 0]
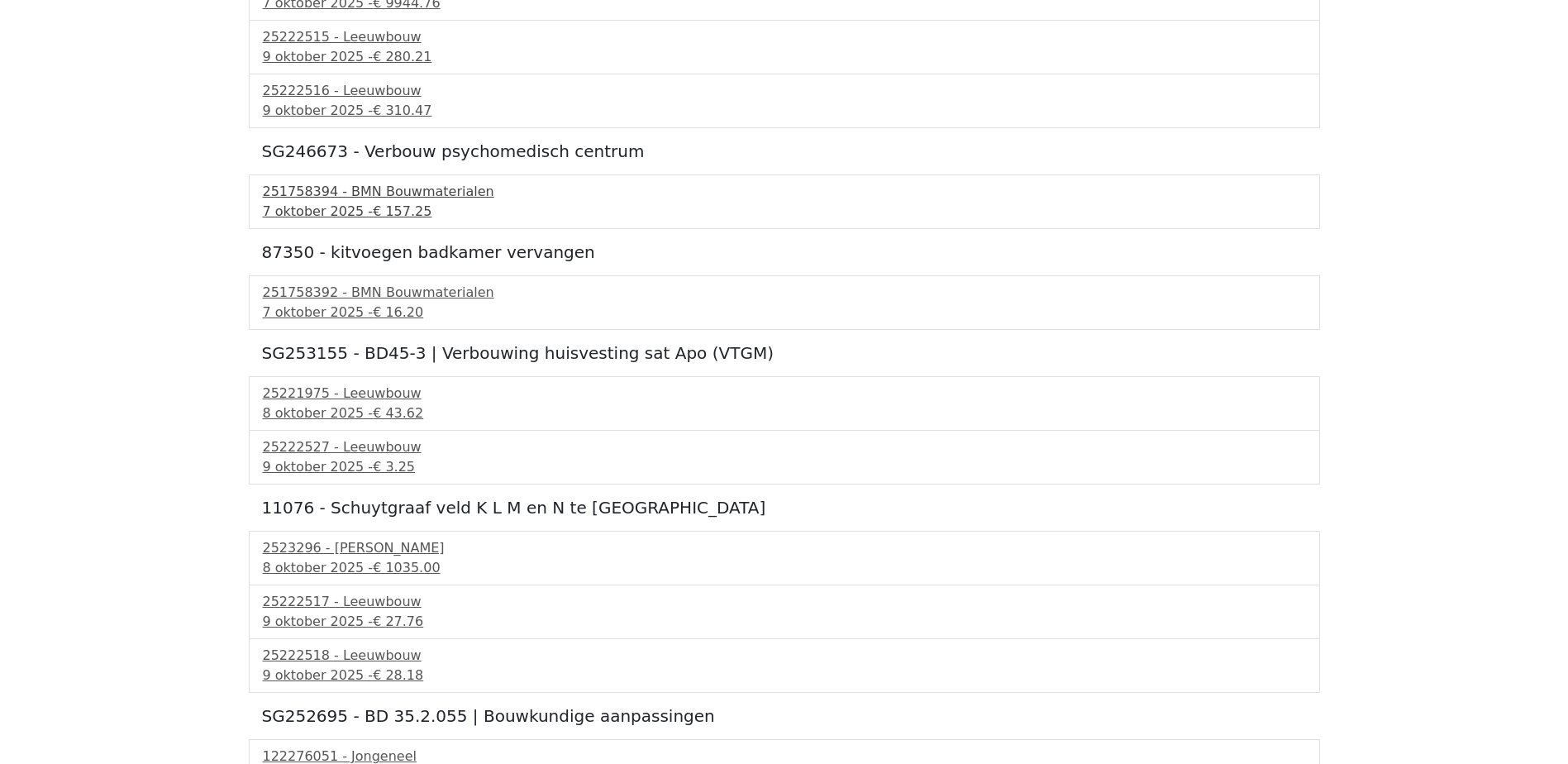
click at [398, 207] on span "€ 157.25" at bounding box center [401, 211] width 59 height 15
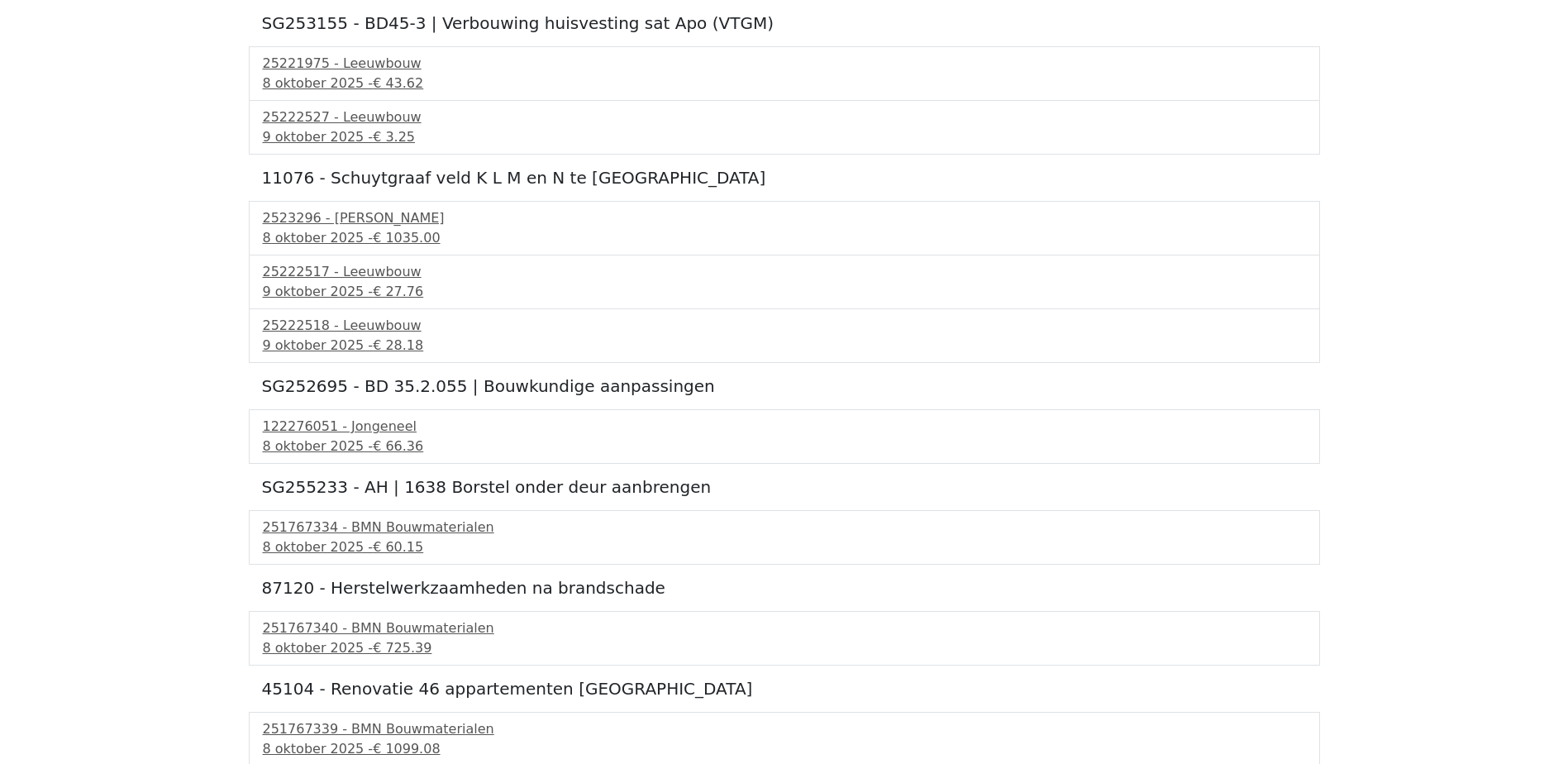
scroll to position [7026, 0]
click at [380, 436] on div "8 oktober 2025 - € 66.36" at bounding box center [785, 446] width 1044 height 20
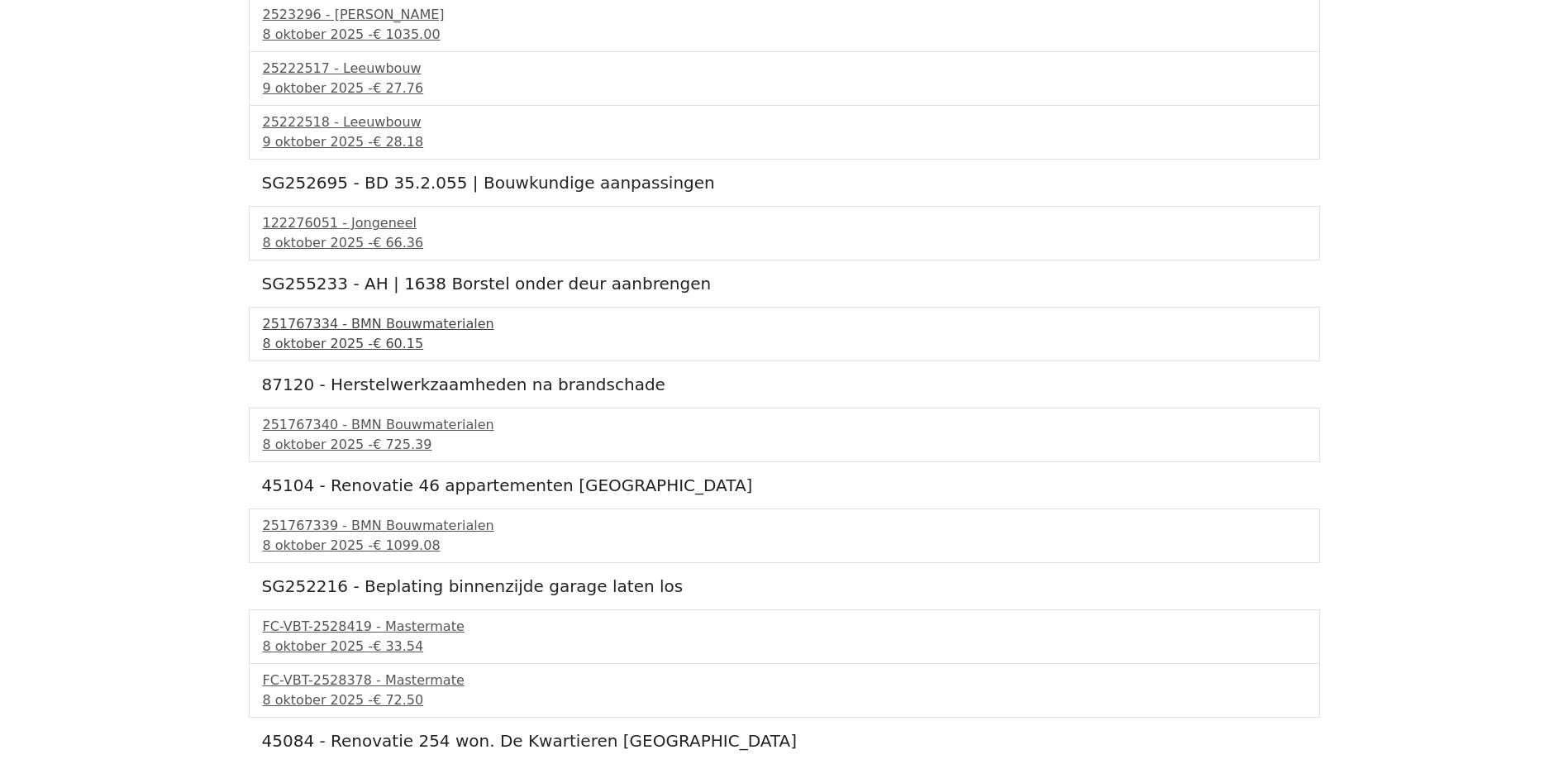
scroll to position [7274, 0]
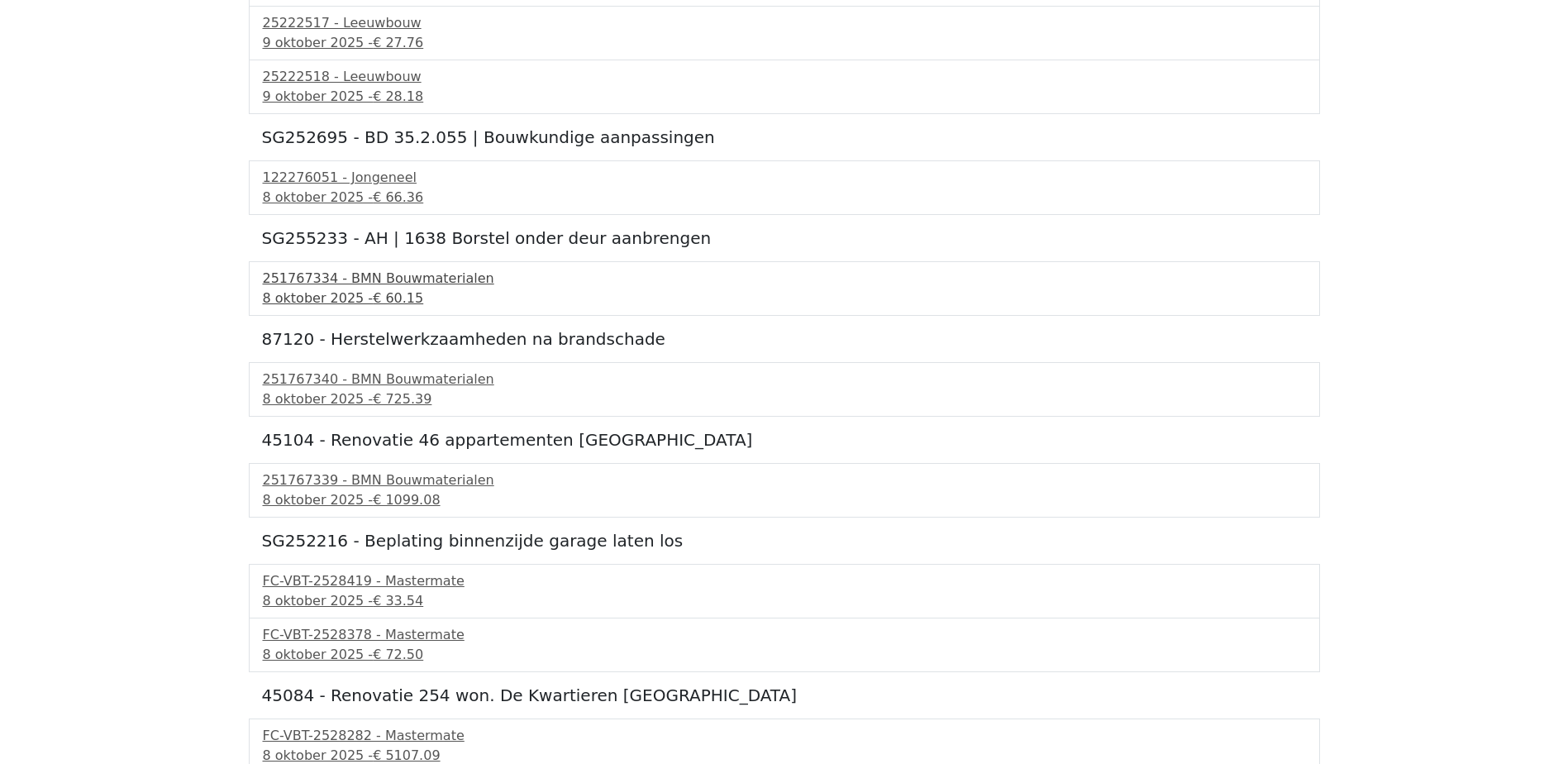
click at [353, 284] on div "251767334 - BMN Bouwmaterialen" at bounding box center [785, 278] width 1044 height 20
click at [401, 500] on span "€ 1099.08" at bounding box center [406, 499] width 67 height 15
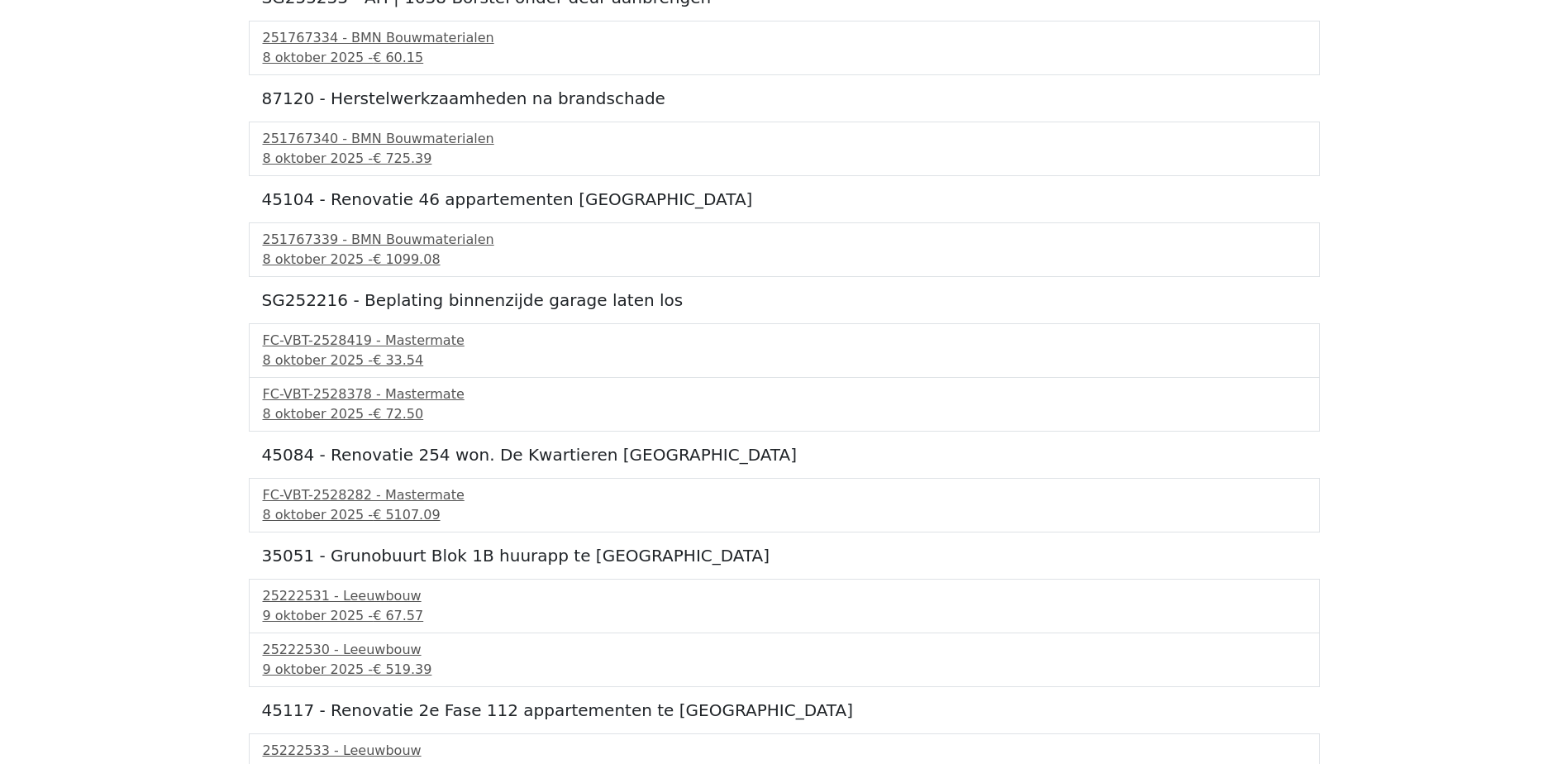
scroll to position [7522, 0]
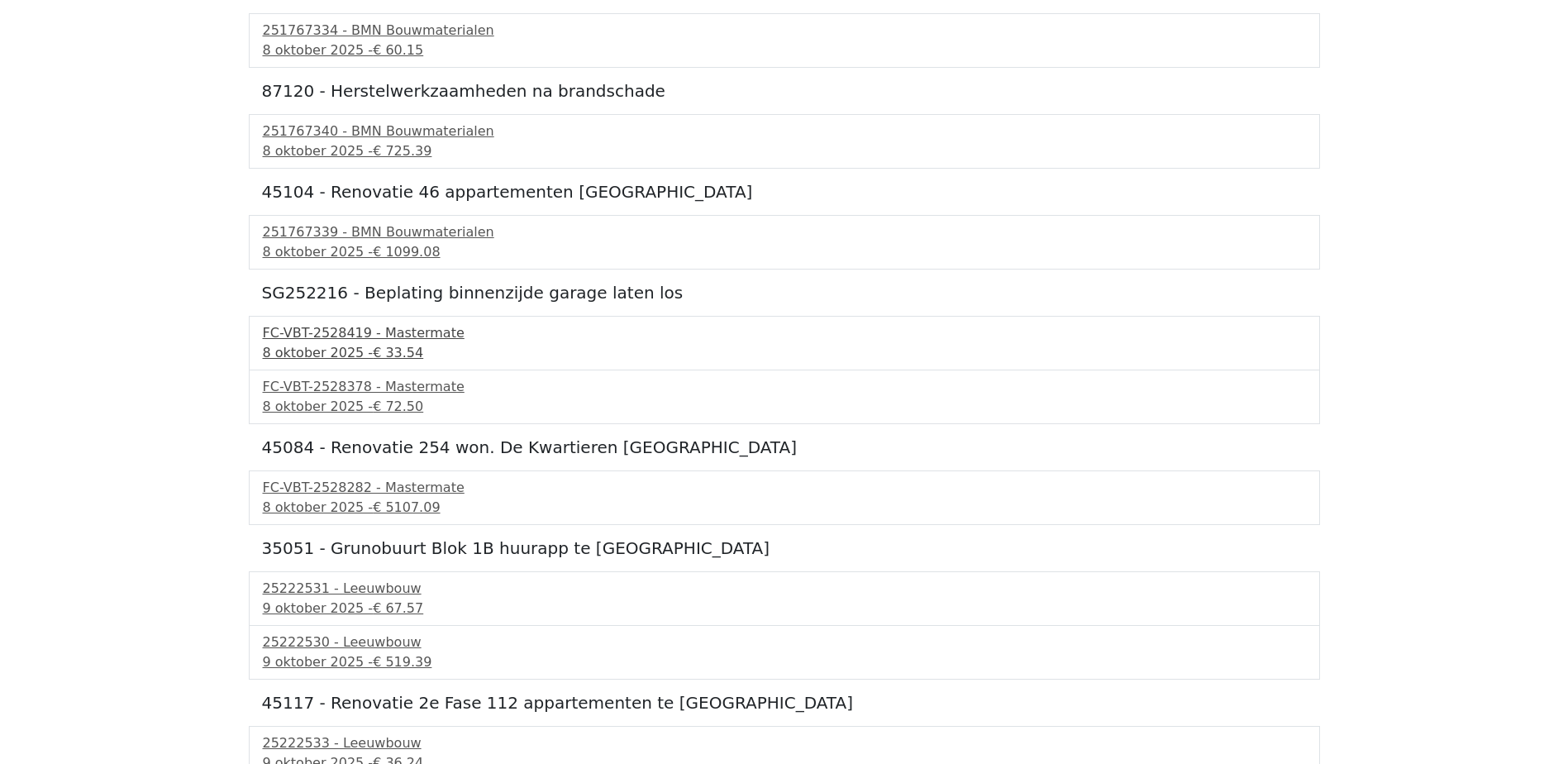
click at [383, 346] on span "€ 33.54" at bounding box center [398, 352] width 51 height 15
click at [362, 503] on div "8 oktober 2025 - € 5107.09" at bounding box center [785, 507] width 1044 height 20
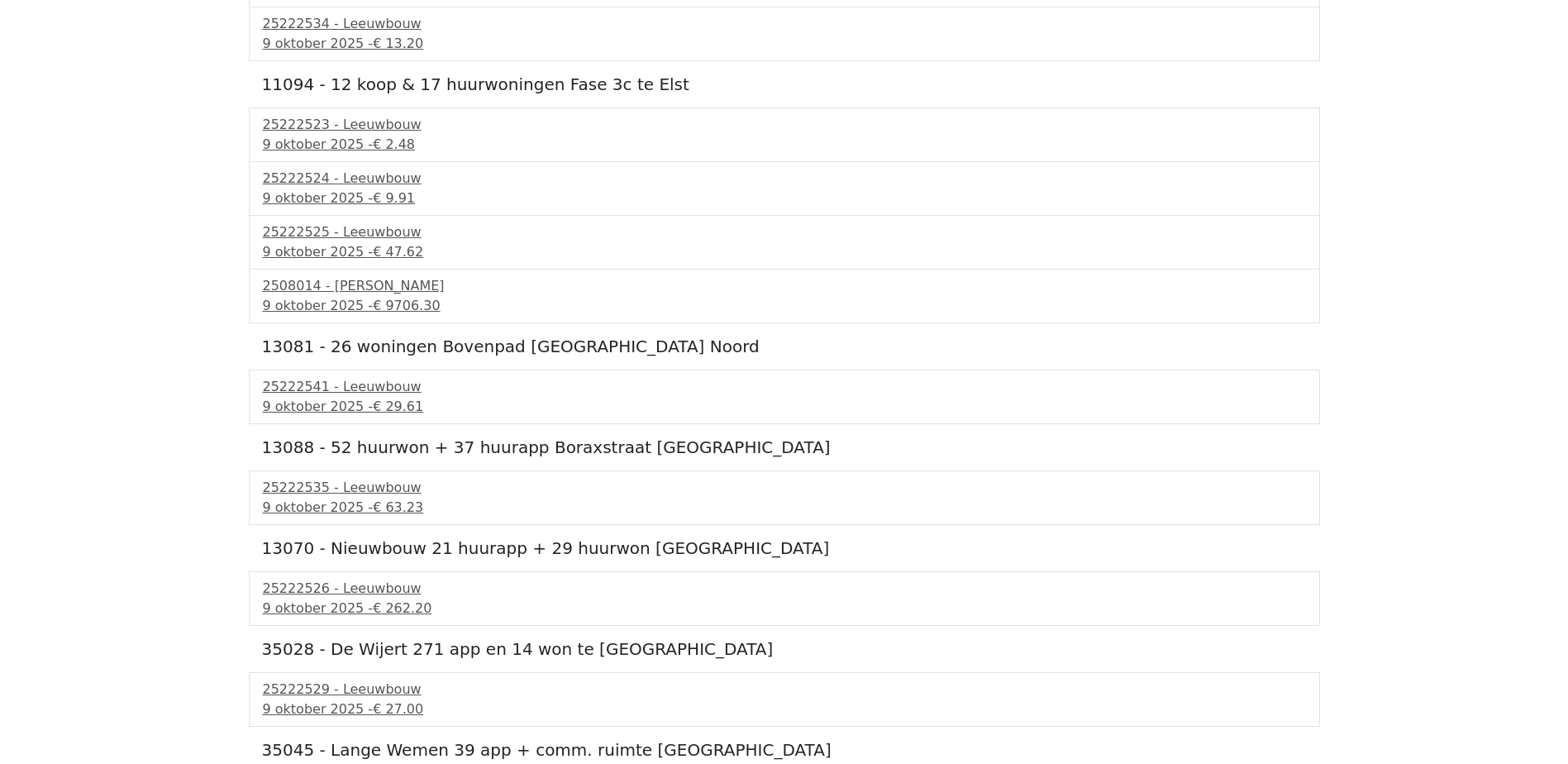
scroll to position [8412, 0]
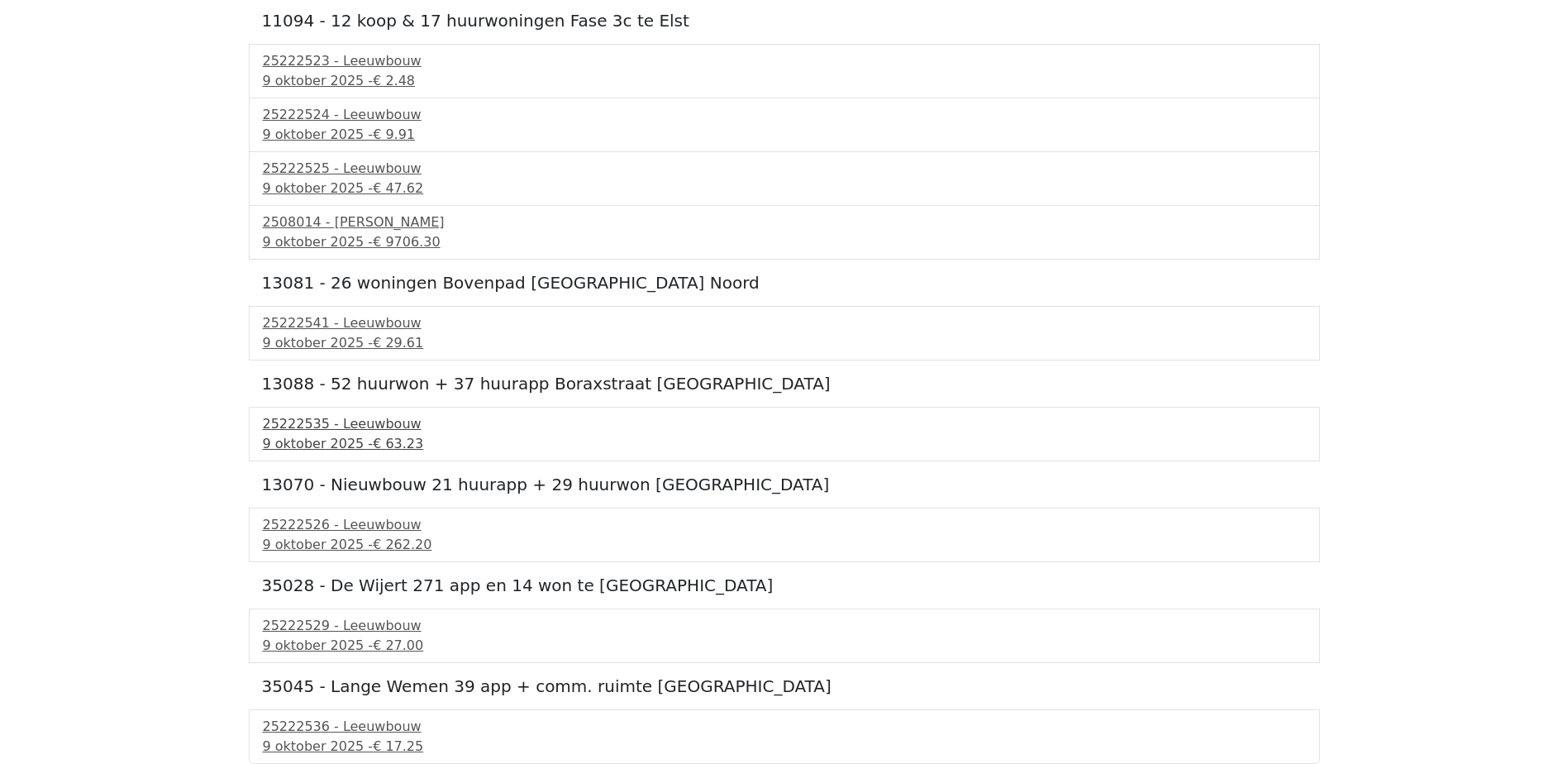
click at [379, 440] on span "€ 63.23" at bounding box center [398, 443] width 51 height 15
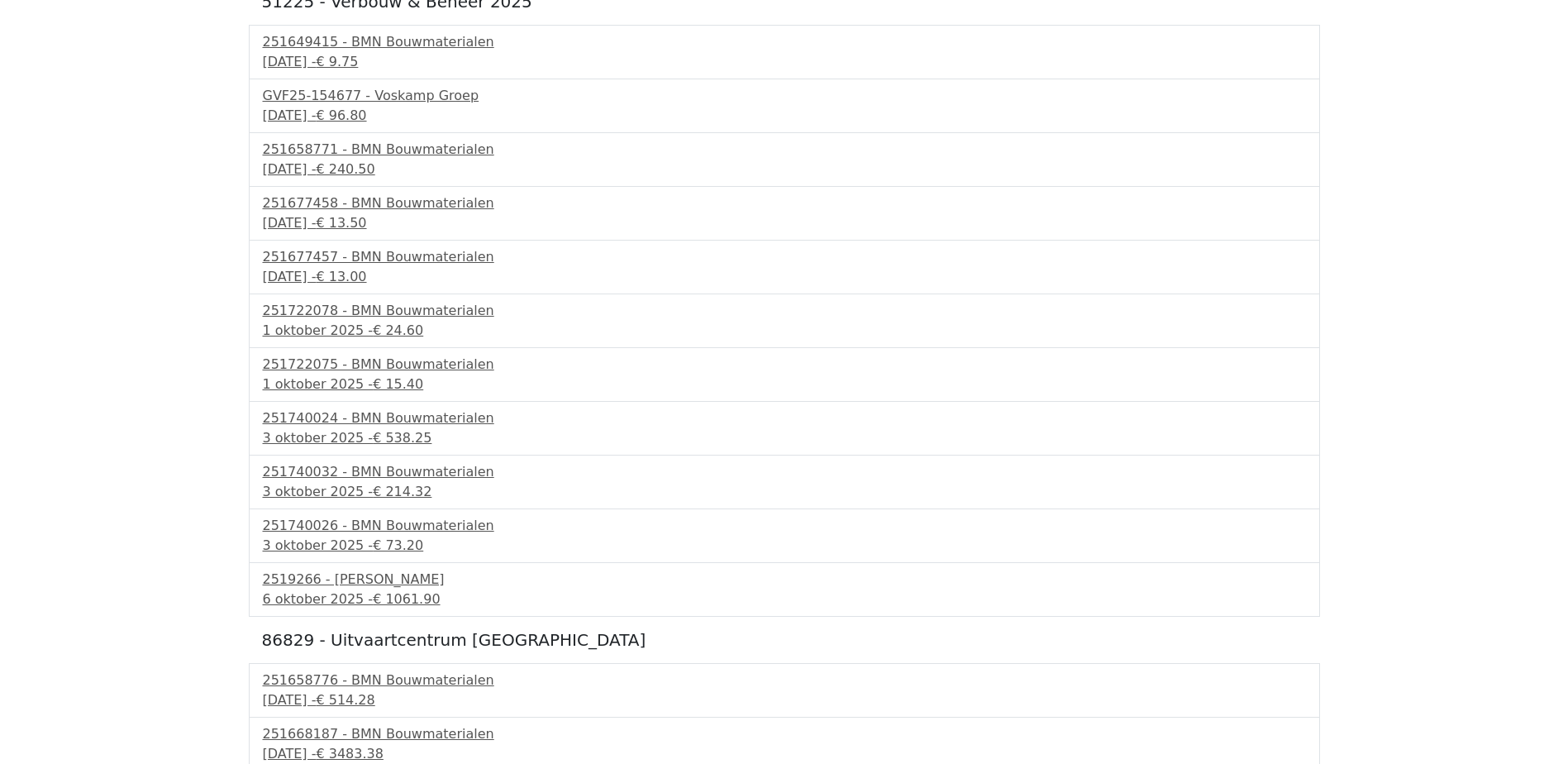
scroll to position [0, 0]
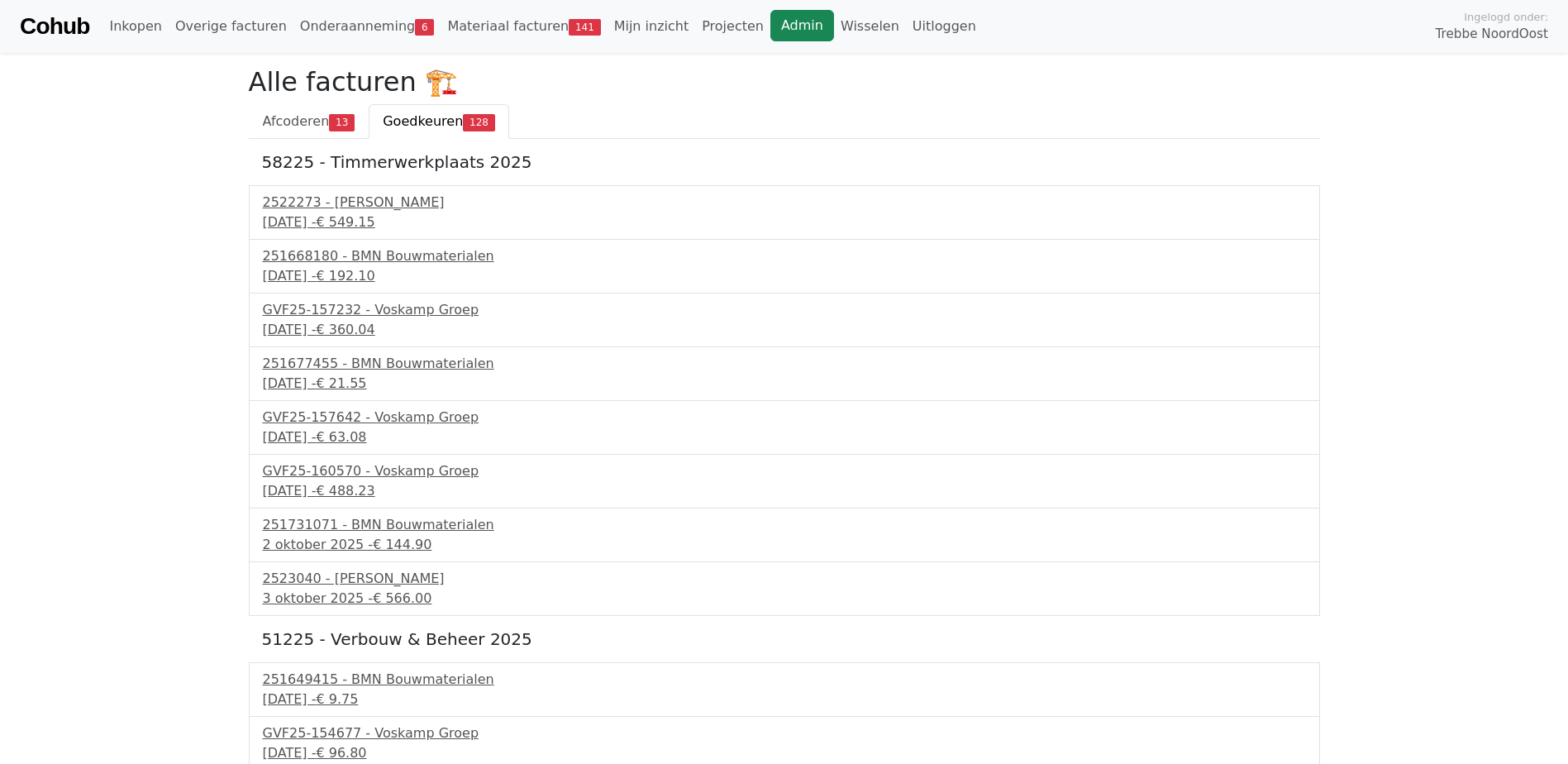
click at [770, 32] on link "Admin" at bounding box center [802, 25] width 63 height 32
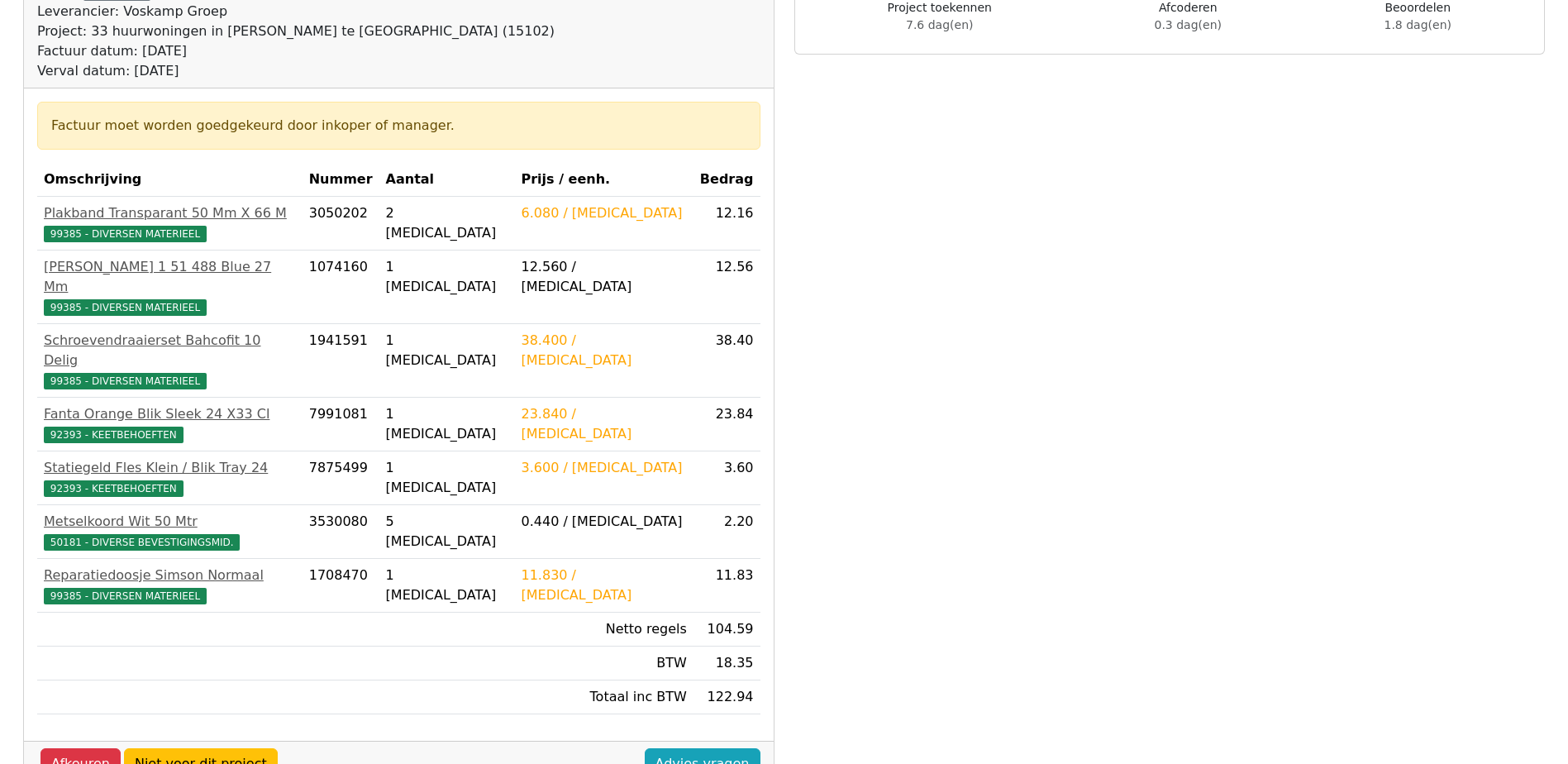
scroll to position [248, 0]
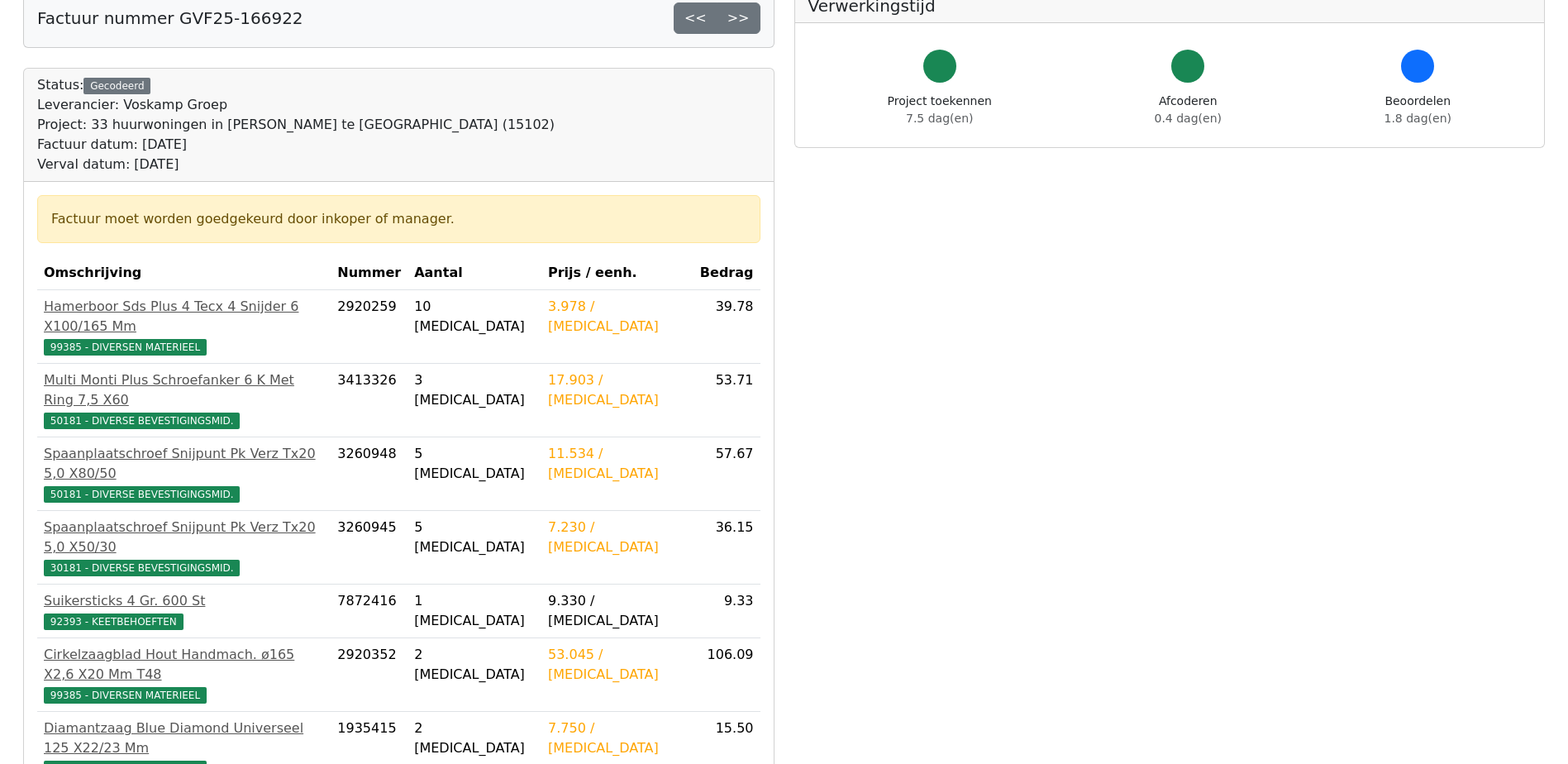
scroll to position [331, 0]
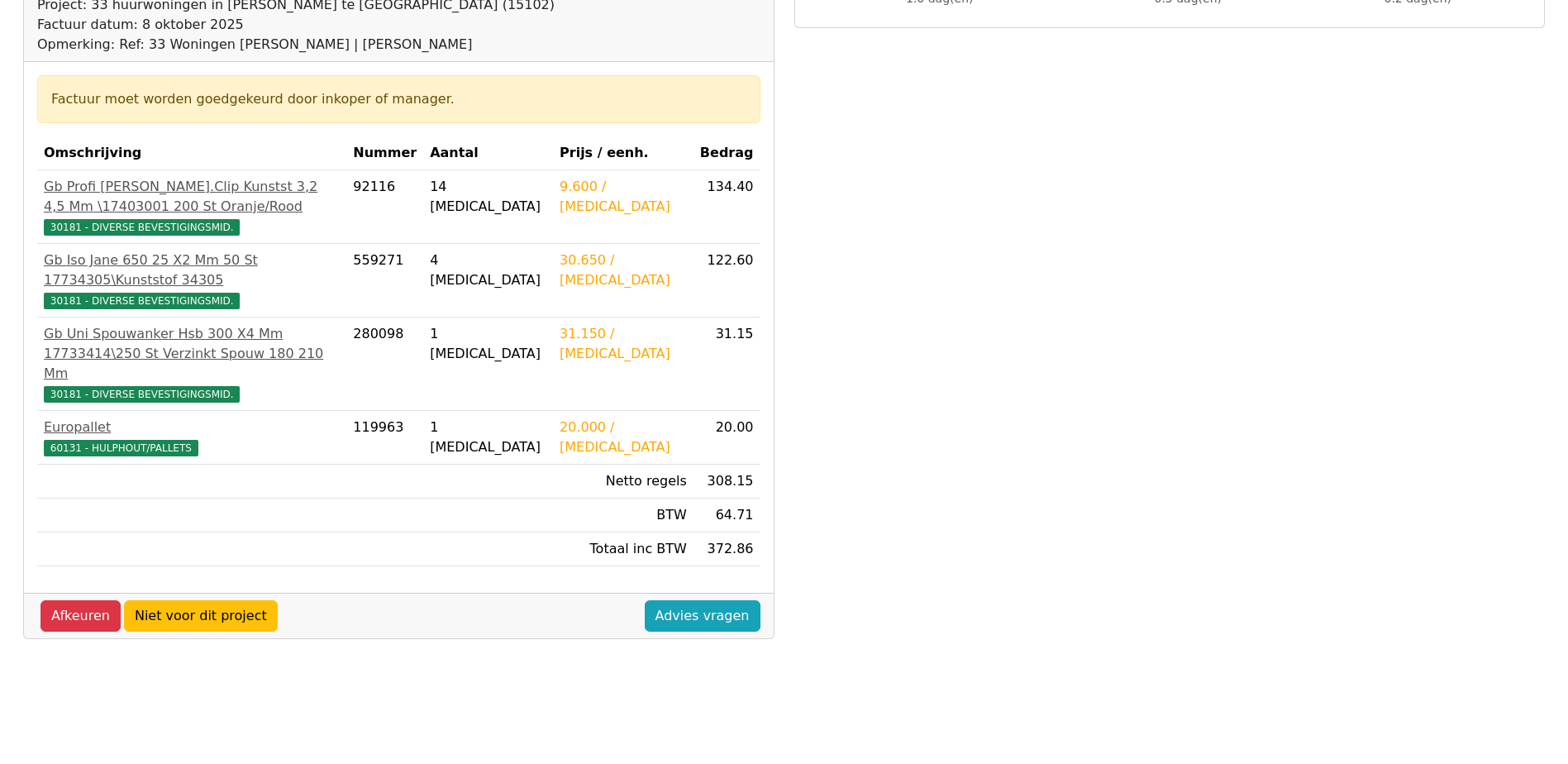
scroll to position [248, 0]
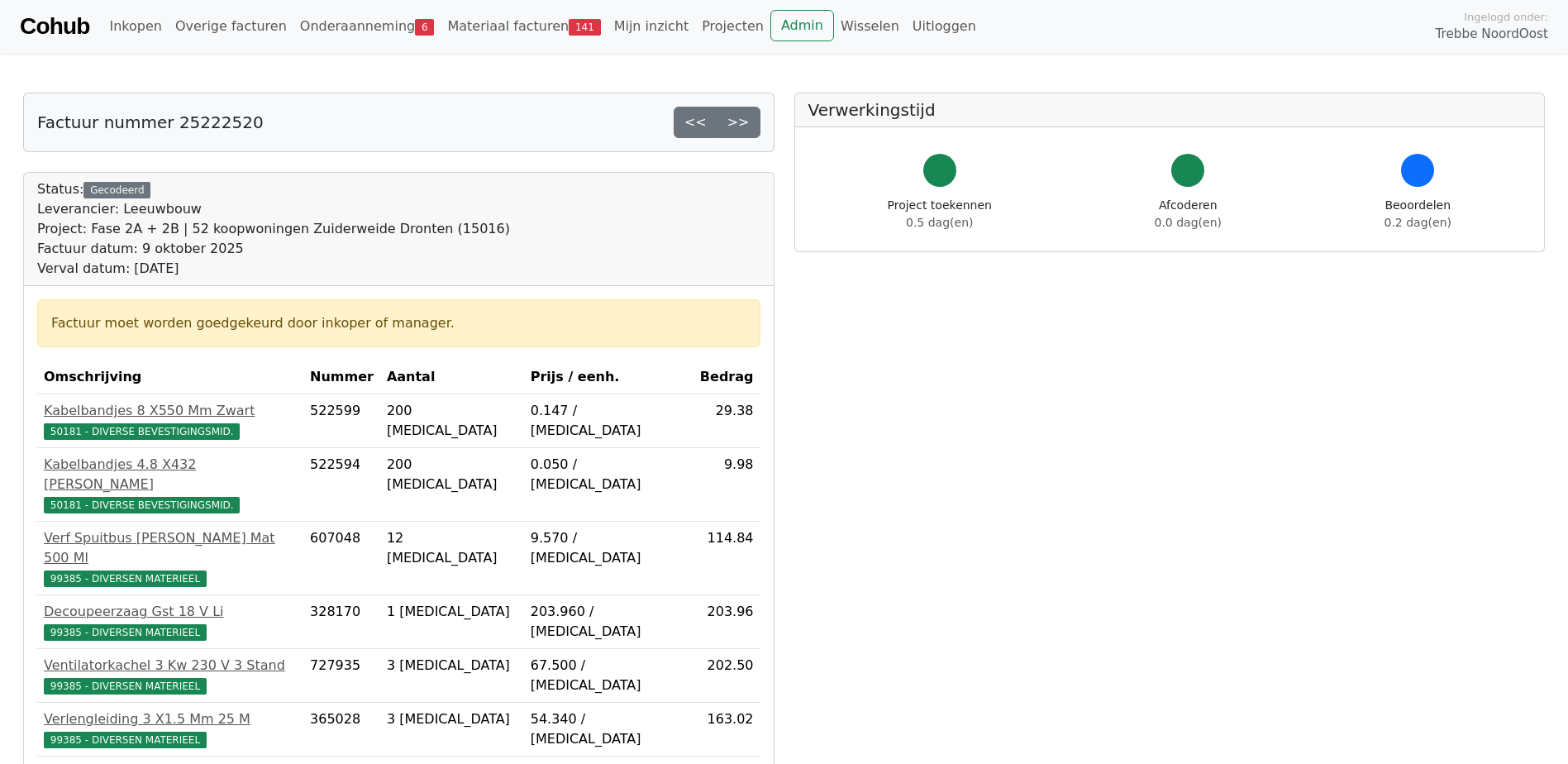
scroll to position [413, 0]
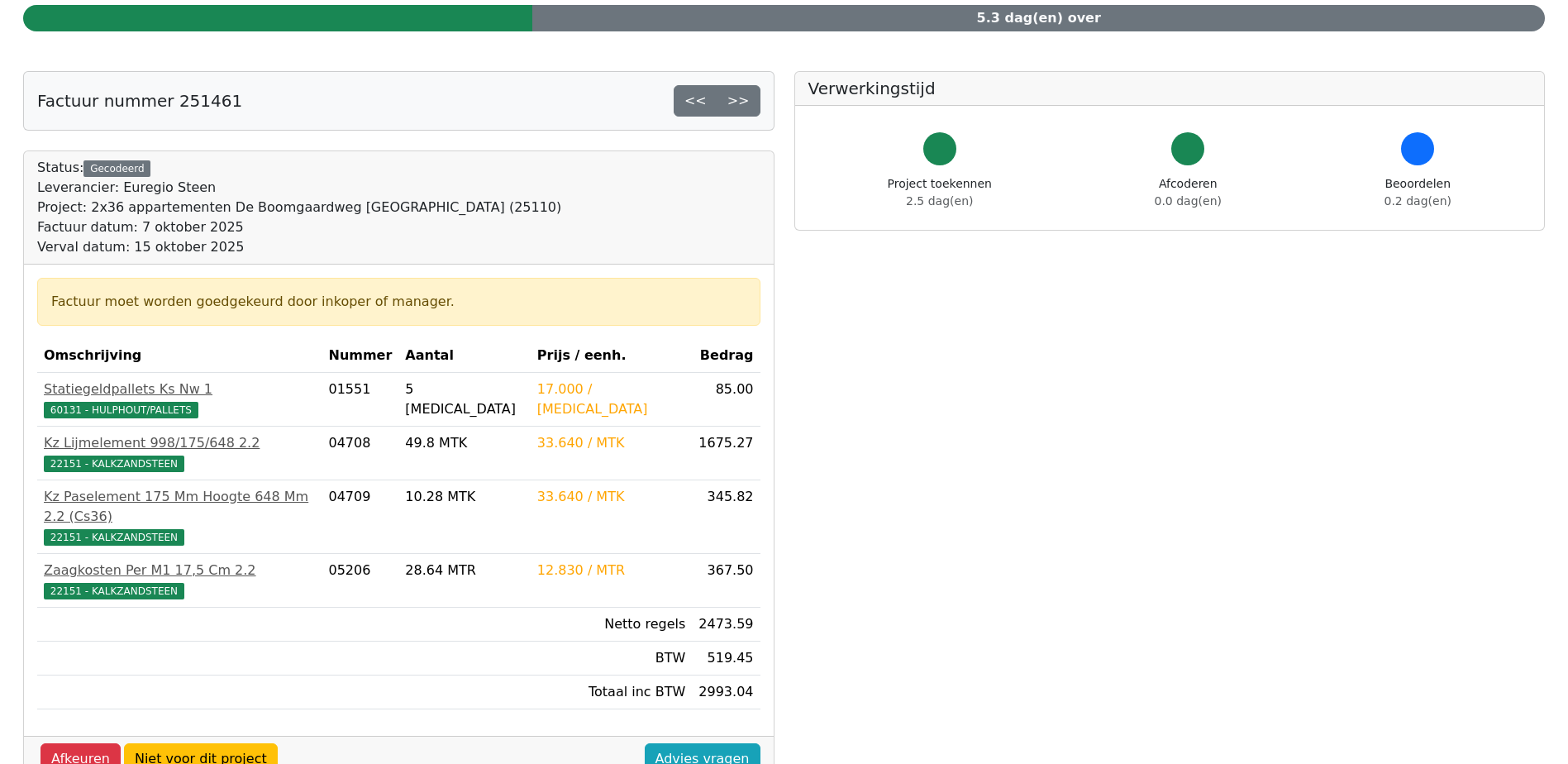
scroll to position [331, 0]
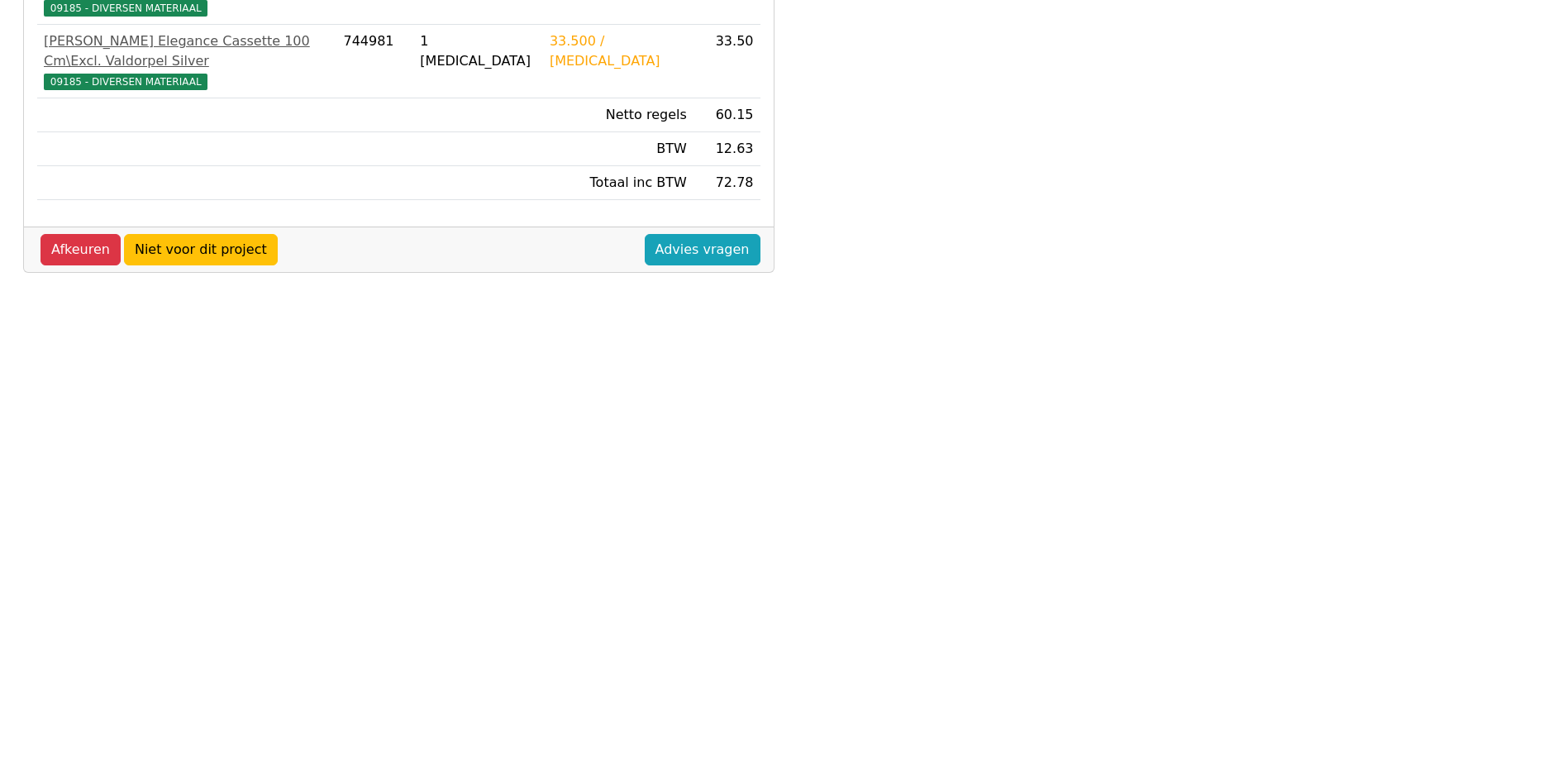
scroll to position [462, 0]
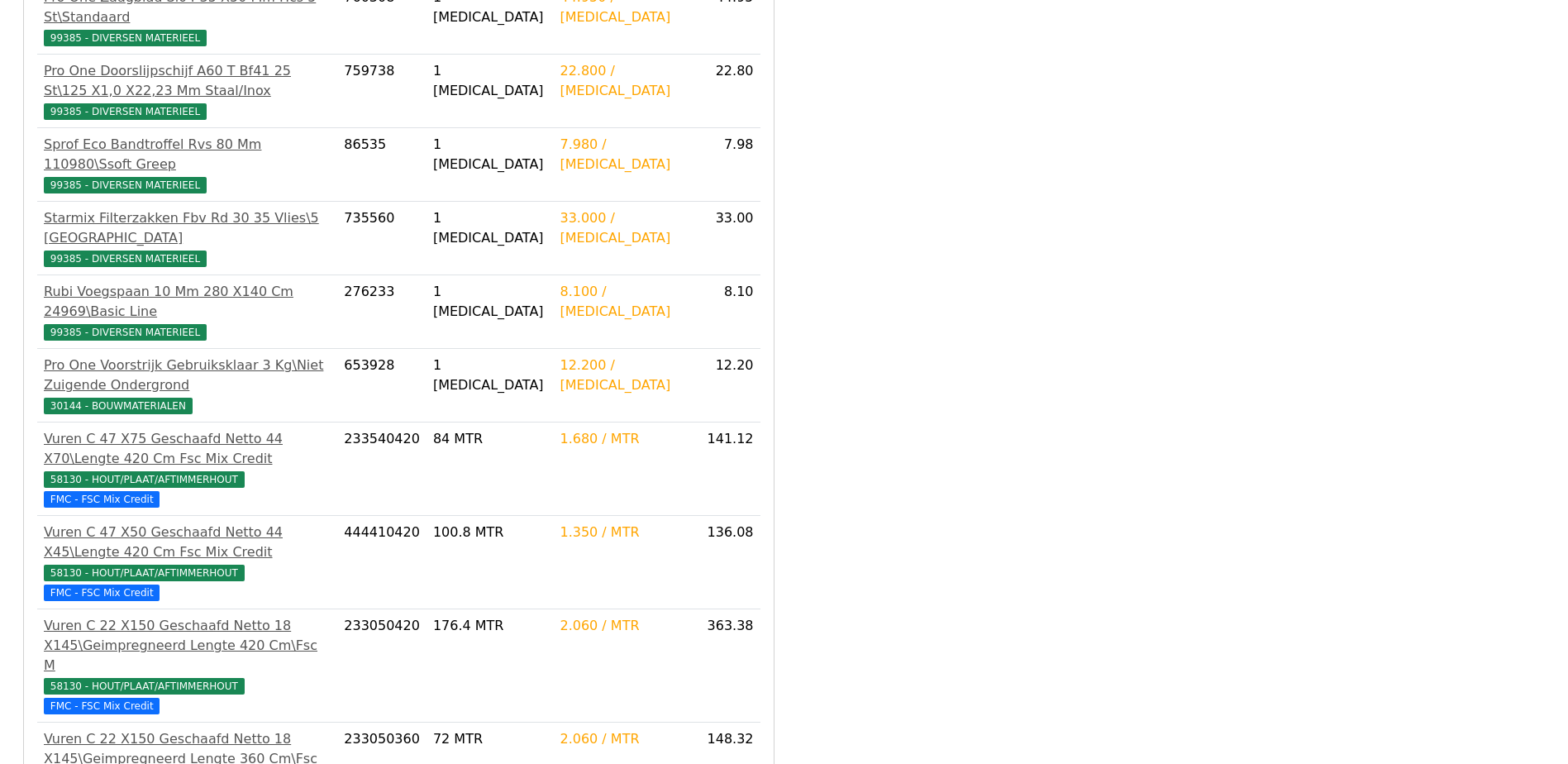
scroll to position [496, 0]
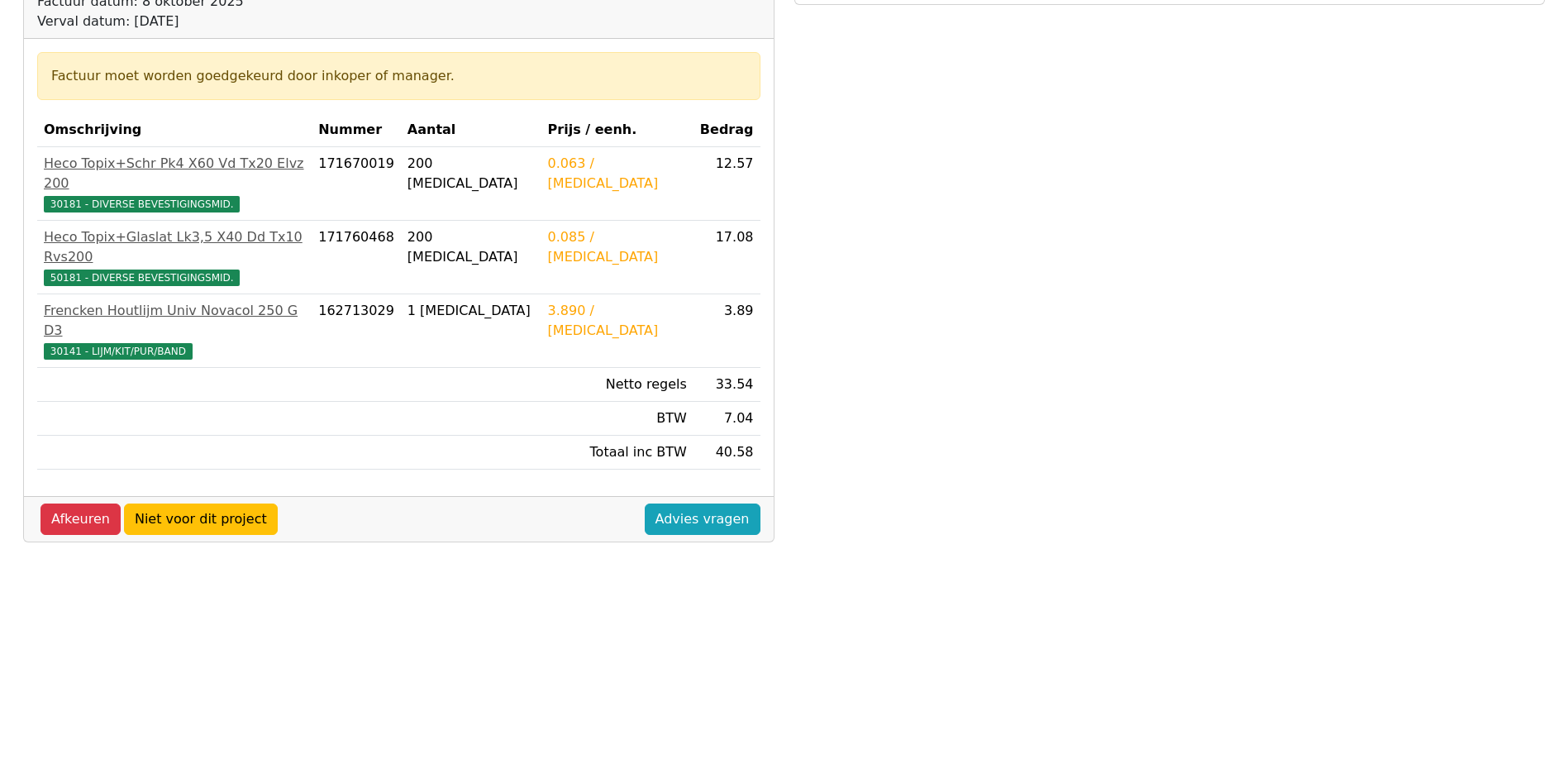
scroll to position [248, 0]
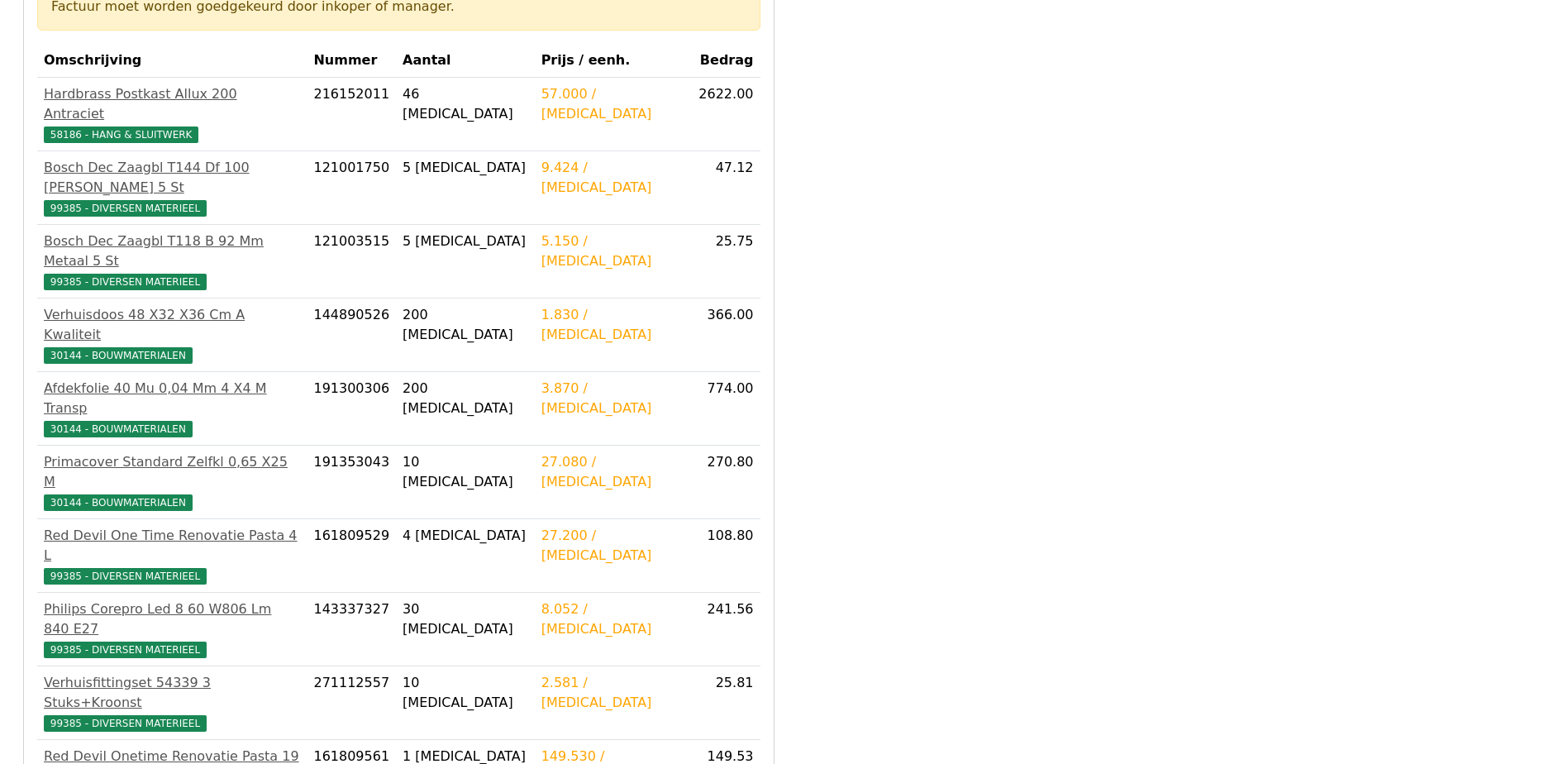
scroll to position [331, 0]
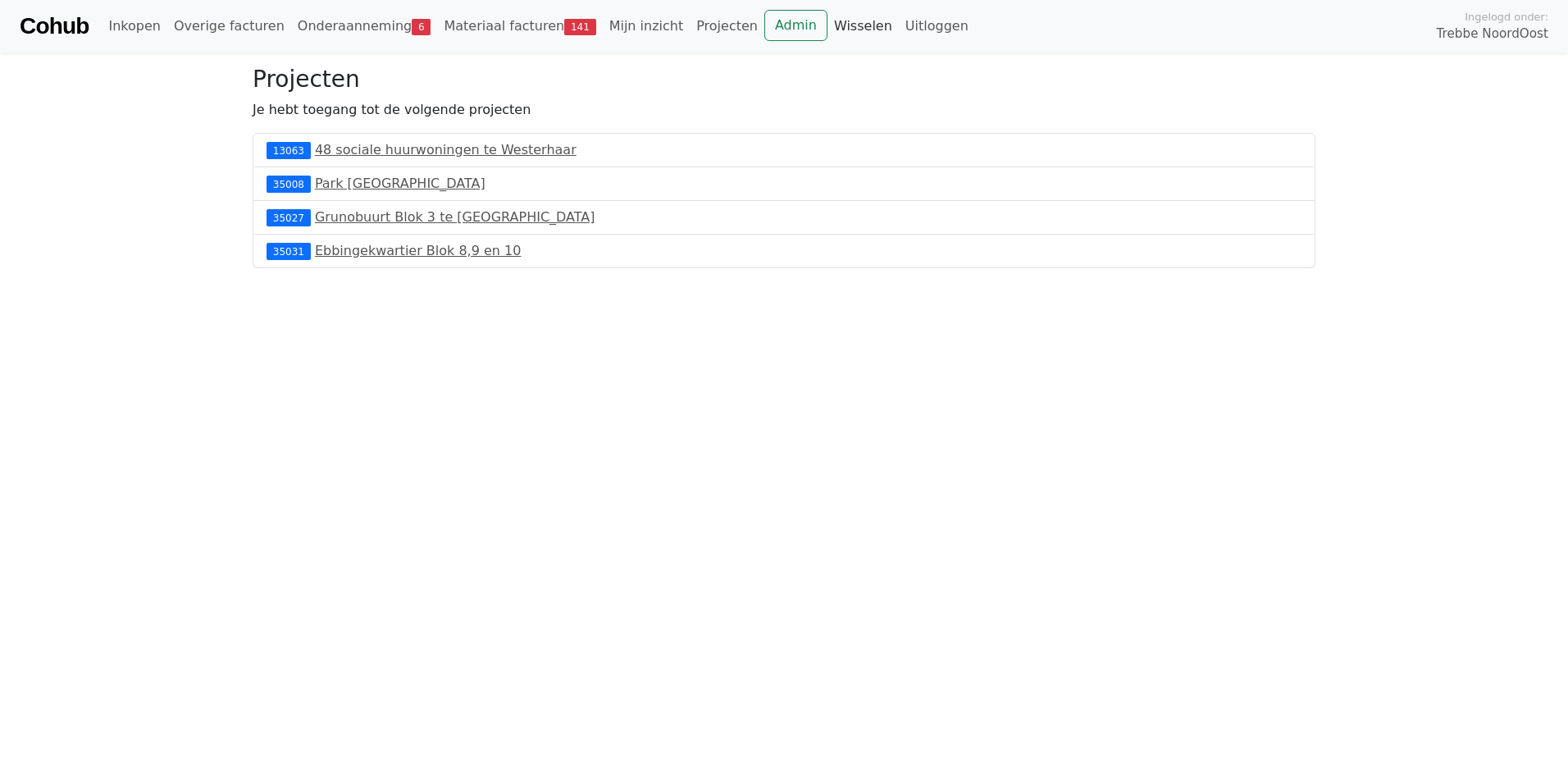
click at [827, 24] on link "Wisselen" at bounding box center [863, 26] width 72 height 33
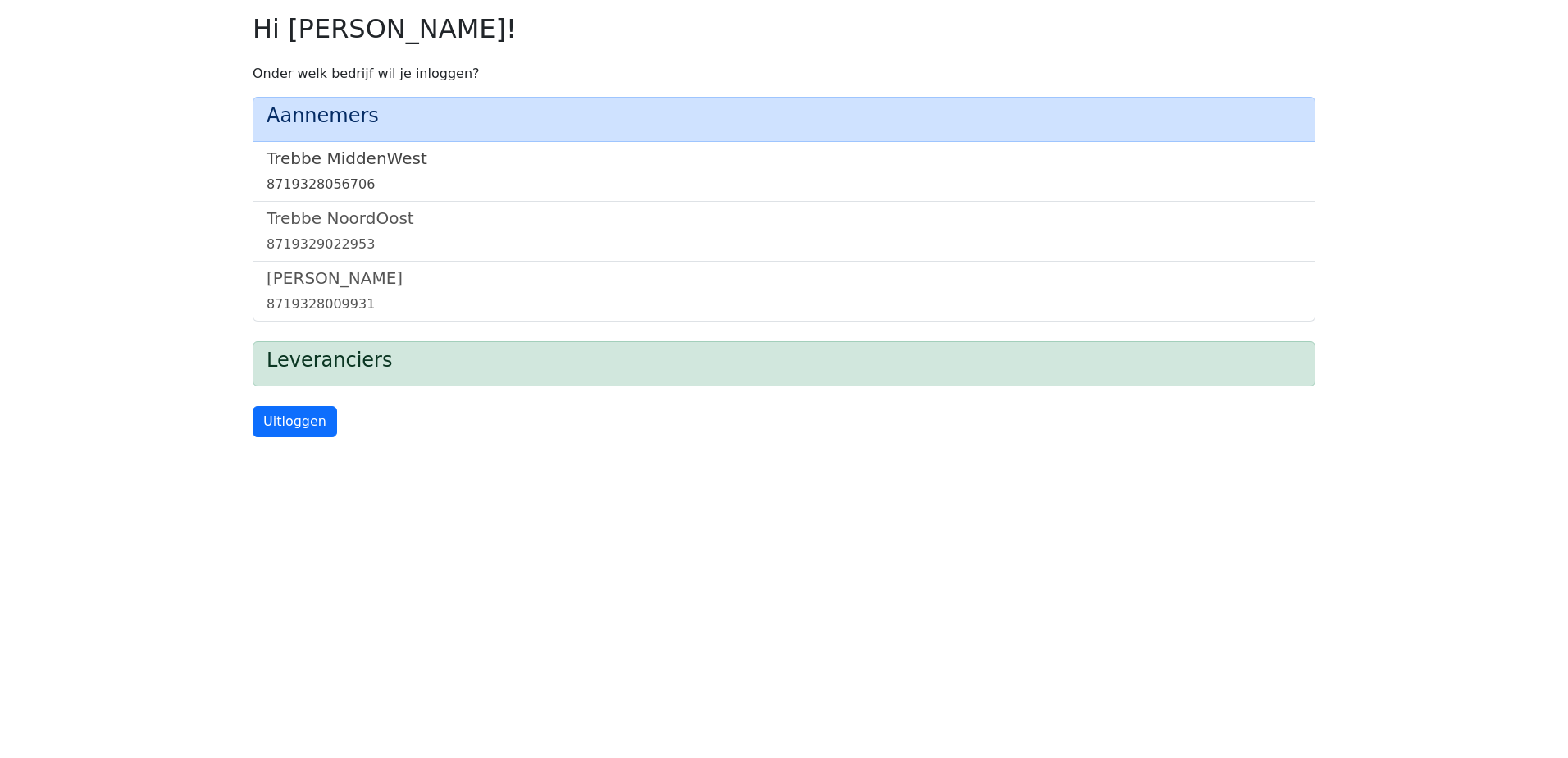
click at [331, 170] on link "Trebbe MiddenWest 8719328056706" at bounding box center [784, 170] width 1035 height 46
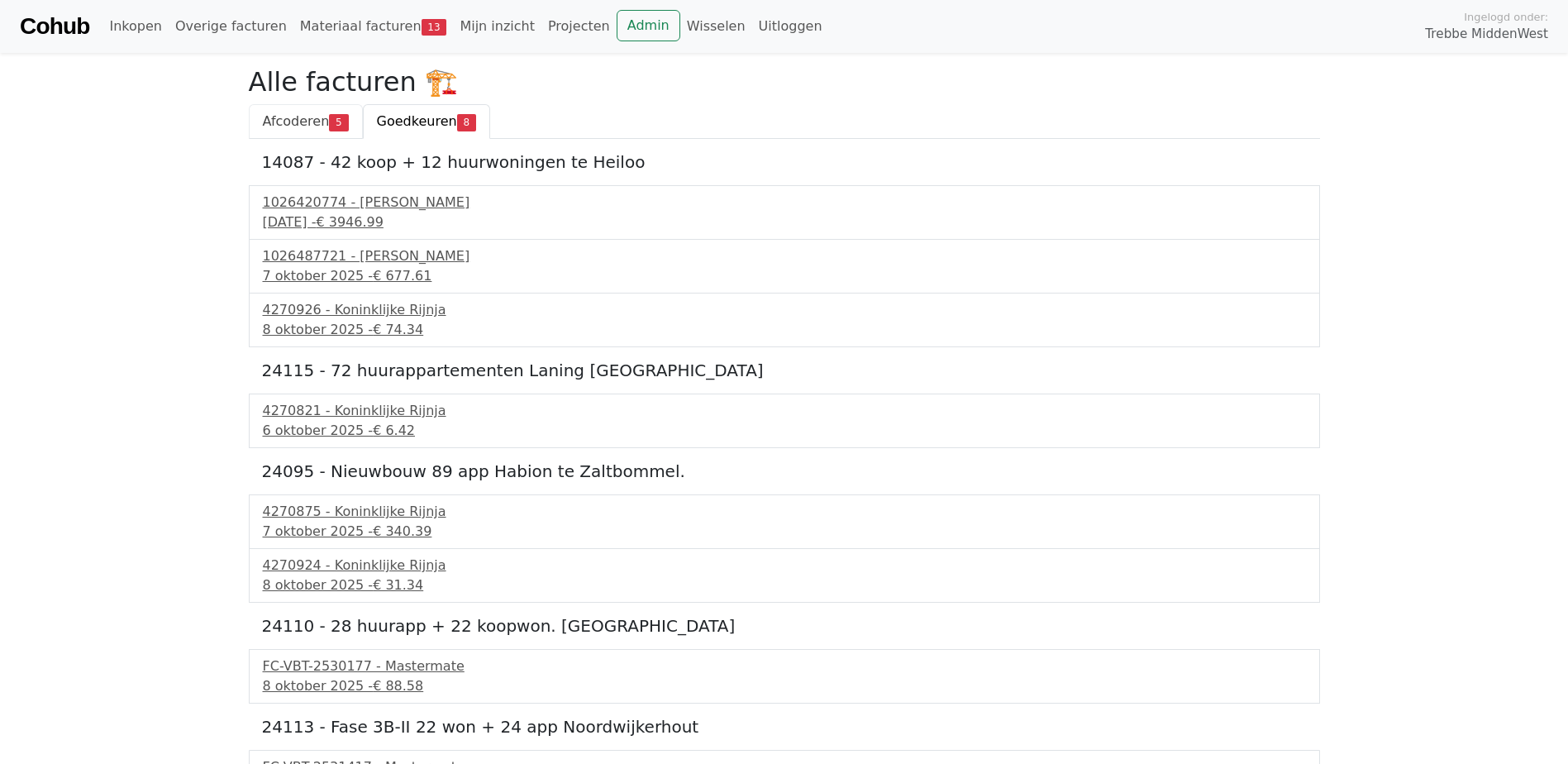
click at [298, 127] on span "Afcoderen" at bounding box center [297, 120] width 67 height 15
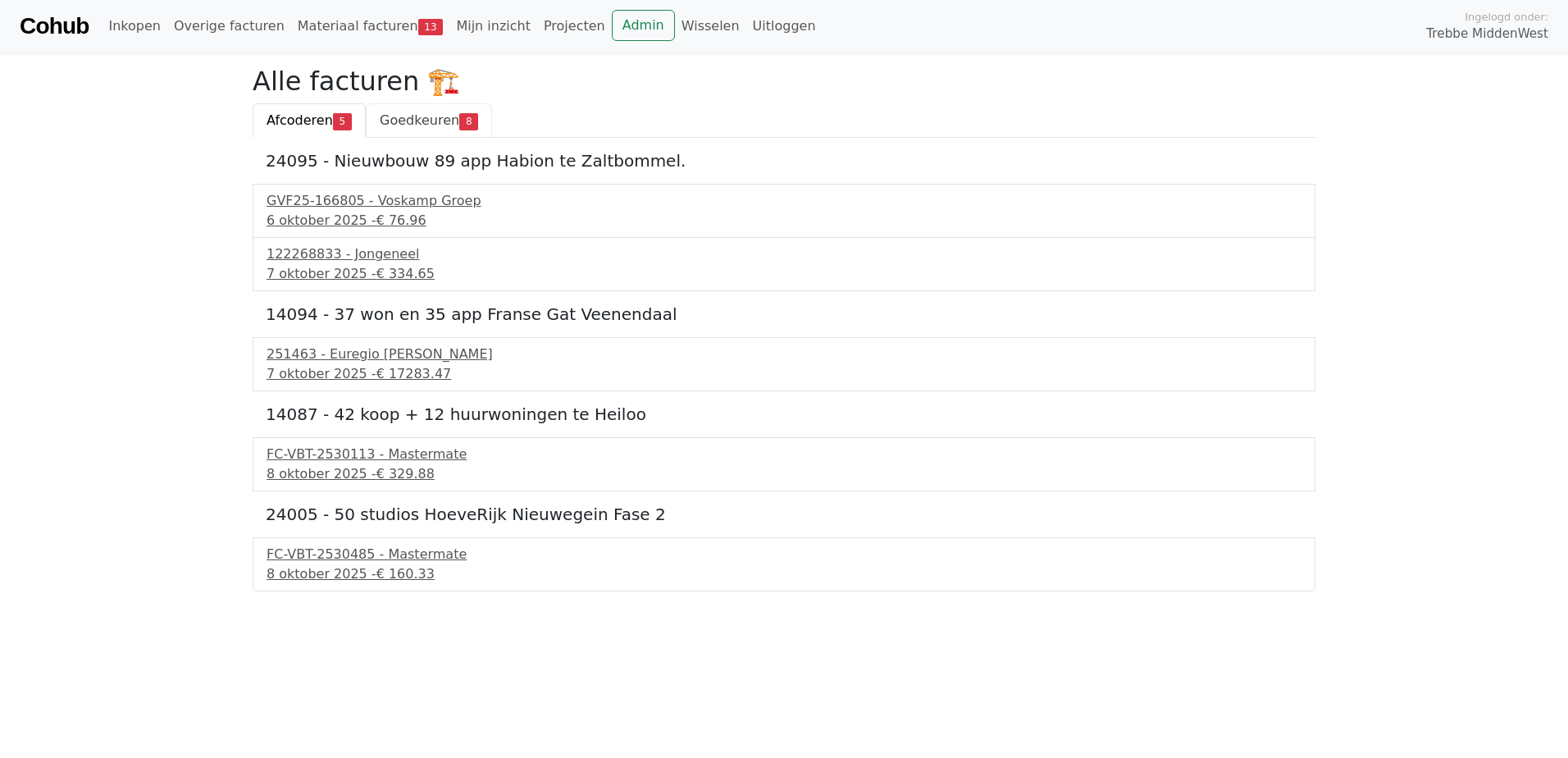
click at [387, 119] on span "Goedkeuren" at bounding box center [419, 119] width 80 height 15
